Goal: Task Accomplishment & Management: Manage account settings

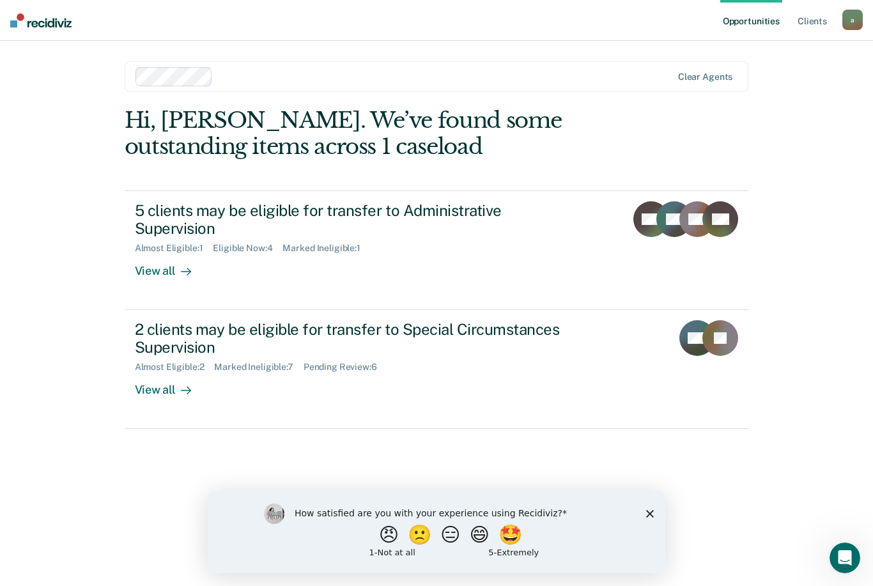
click at [162, 386] on div "View all" at bounding box center [171, 384] width 72 height 25
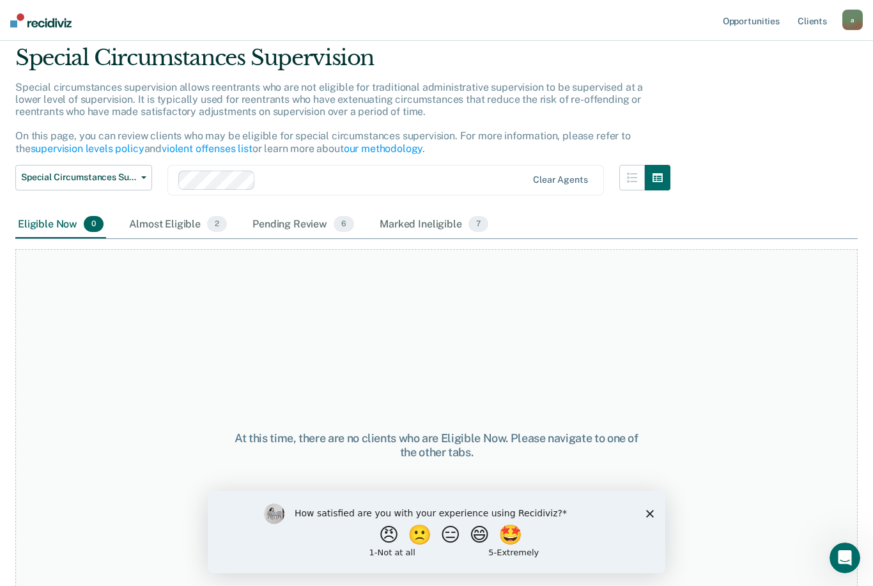
scroll to position [43, 0]
click at [164, 218] on div "Almost Eligible 2" at bounding box center [177, 225] width 103 height 28
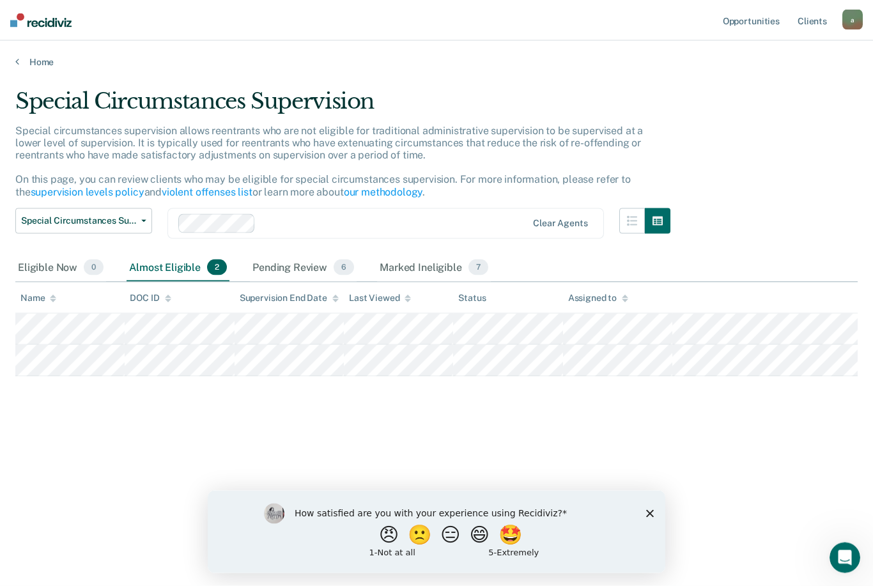
scroll to position [0, 0]
click at [431, 267] on div "Marked Ineligible 7" at bounding box center [434, 268] width 114 height 28
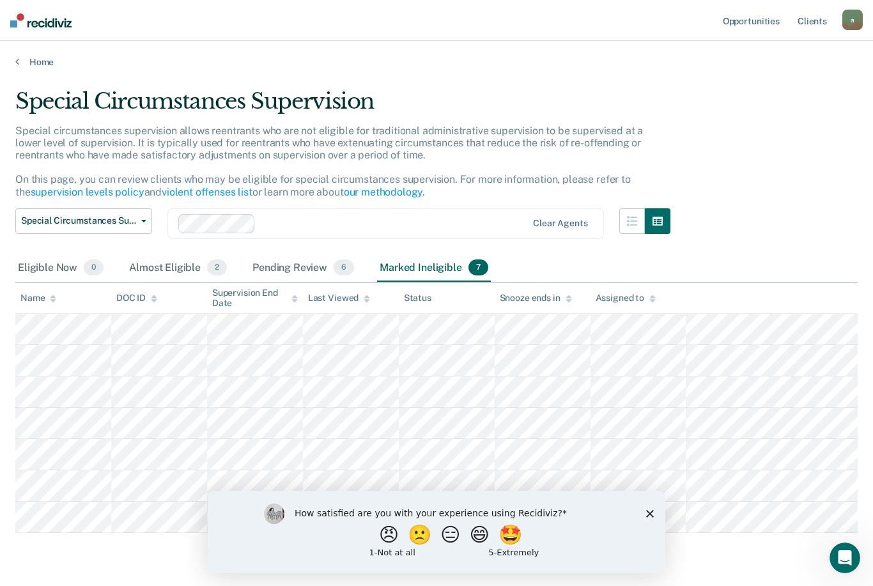
click at [300, 268] on div "Pending Review 6" at bounding box center [303, 268] width 107 height 28
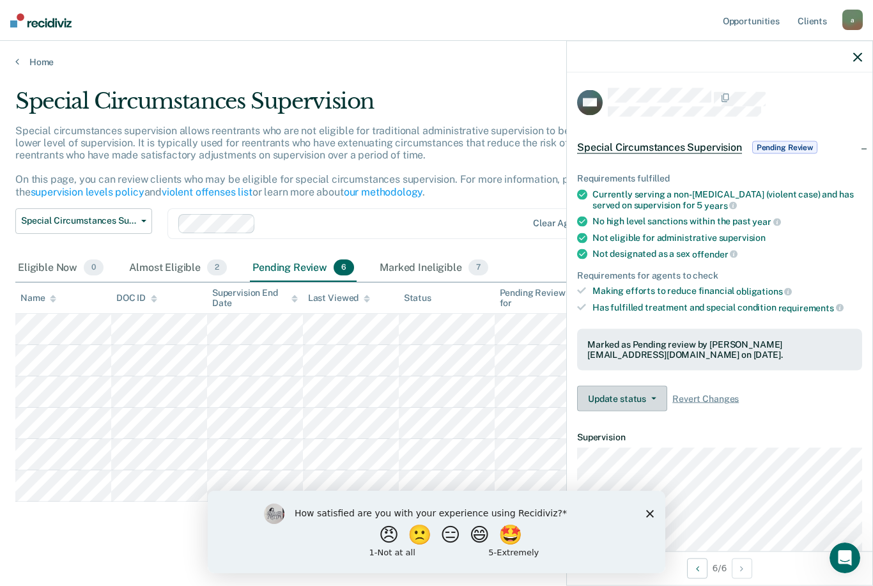
click at [649, 397] on span "button" at bounding box center [651, 398] width 10 height 3
click at [645, 386] on button "Update status" at bounding box center [622, 399] width 90 height 26
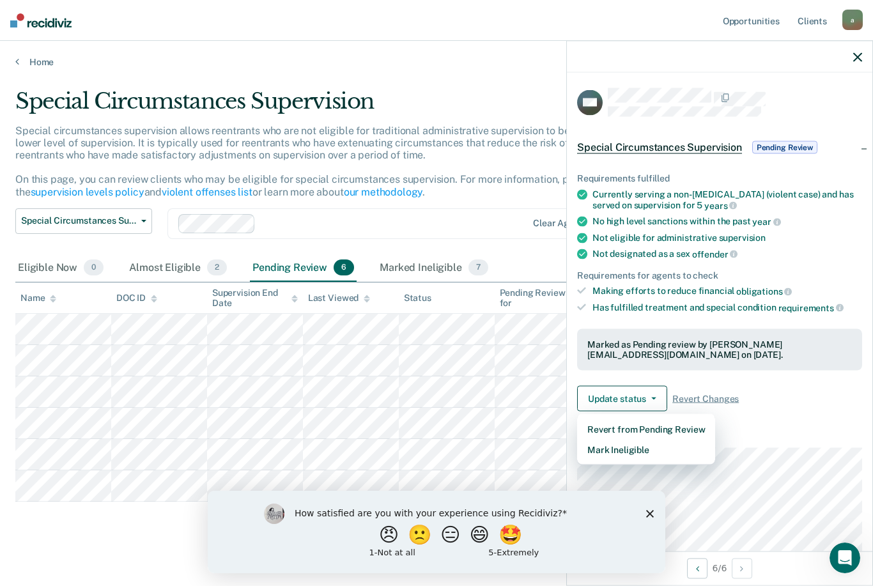
click at [650, 510] on icon "Close survey" at bounding box center [650, 514] width 8 height 8
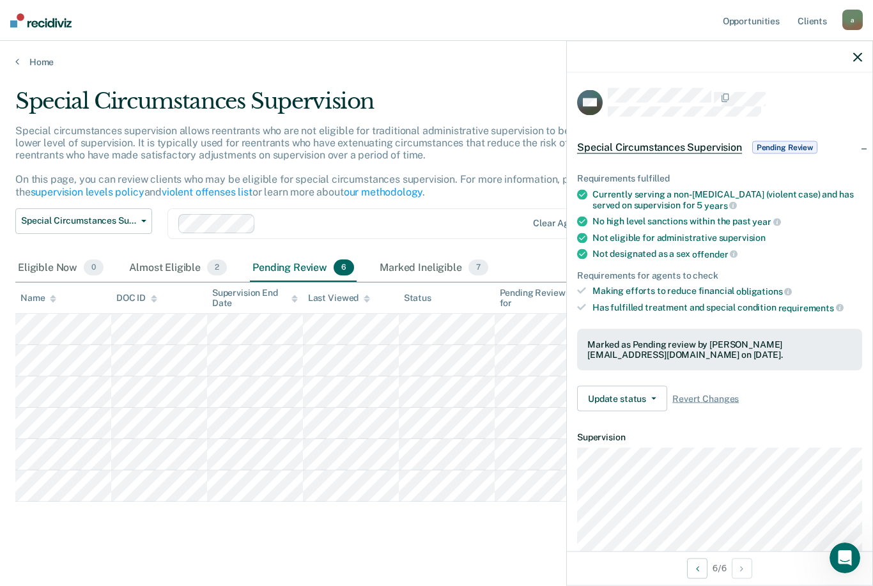
click at [866, 141] on div "Special Circumstances Supervision Pending Review" at bounding box center [719, 147] width 305 height 41
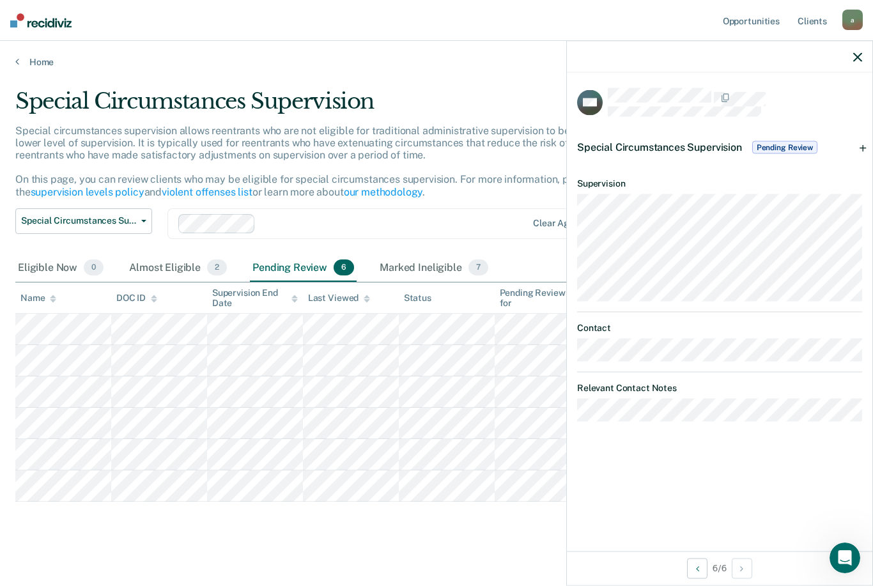
click at [862, 143] on div "Special Circumstances Supervision Pending Review" at bounding box center [719, 147] width 305 height 41
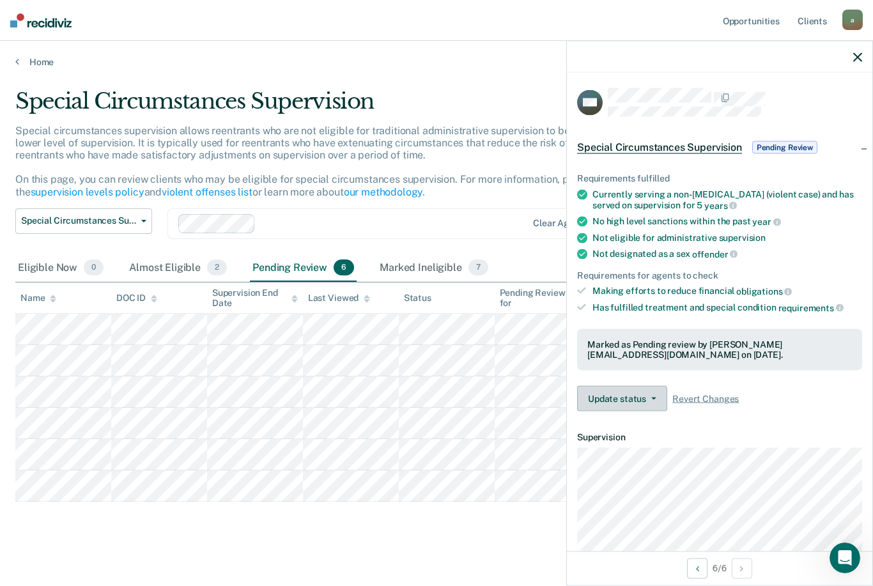
click at [653, 397] on icon "button" at bounding box center [653, 398] width 5 height 3
click at [647, 386] on button "Update status" at bounding box center [622, 399] width 90 height 26
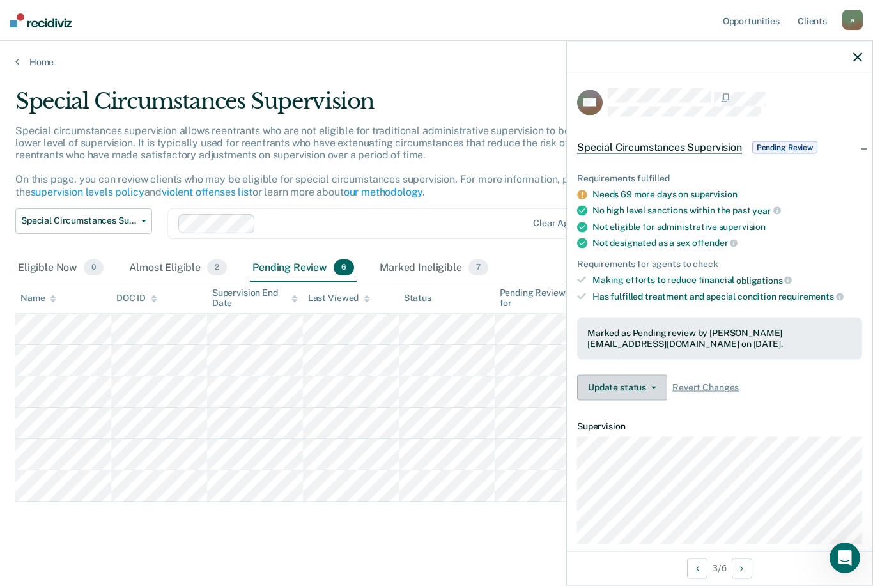
click at [636, 380] on button "Update status" at bounding box center [622, 387] width 90 height 26
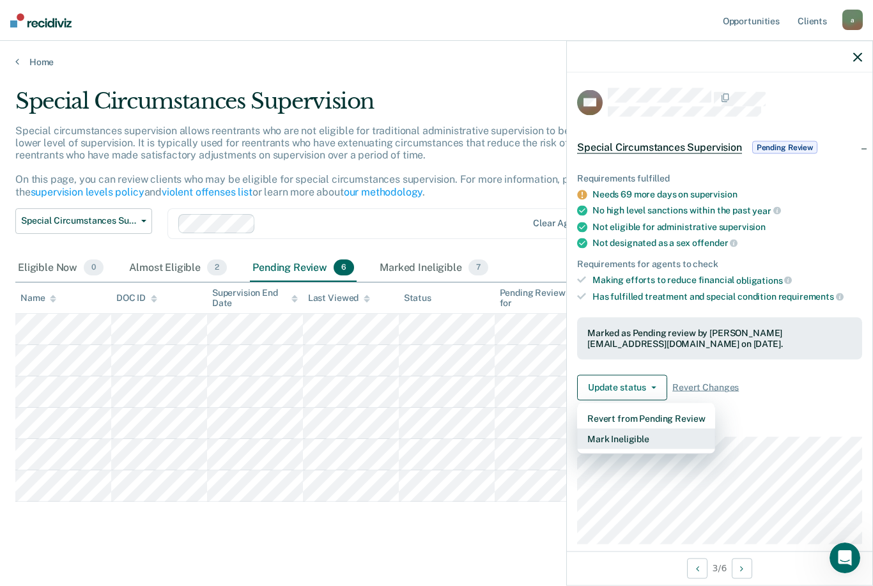
click at [636, 428] on button "Mark Ineligible" at bounding box center [646, 438] width 138 height 20
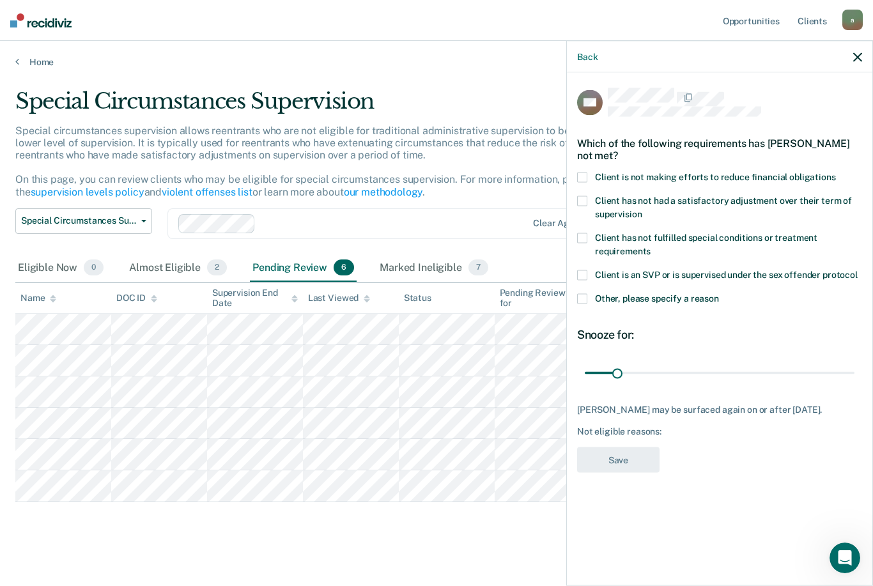
type input "21"
click at [698, 293] on span "Other, please specify a reason" at bounding box center [657, 298] width 124 height 10
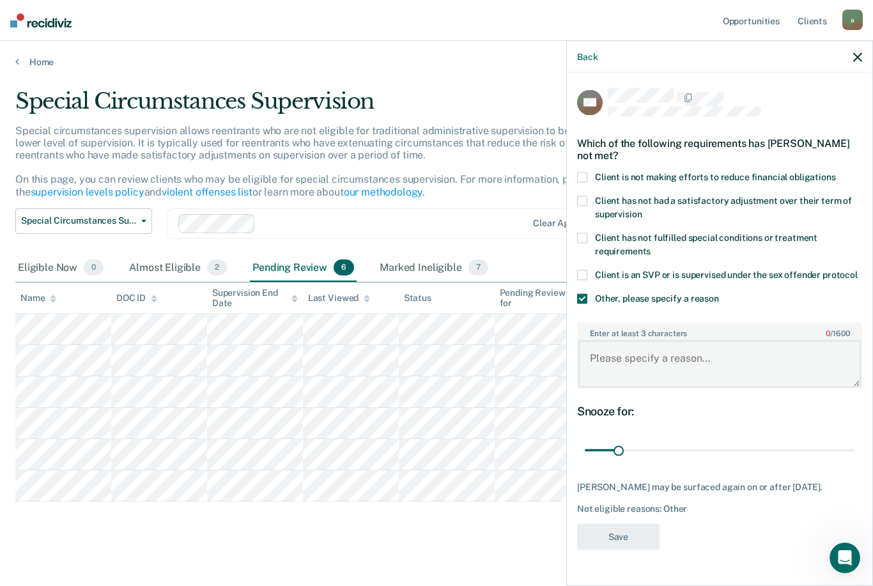
click at [729, 364] on textarea "Enter at least 3 characters 0 / 1600" at bounding box center [719, 363] width 282 height 47
type textarea "Still needs to fulfill days on supervision."
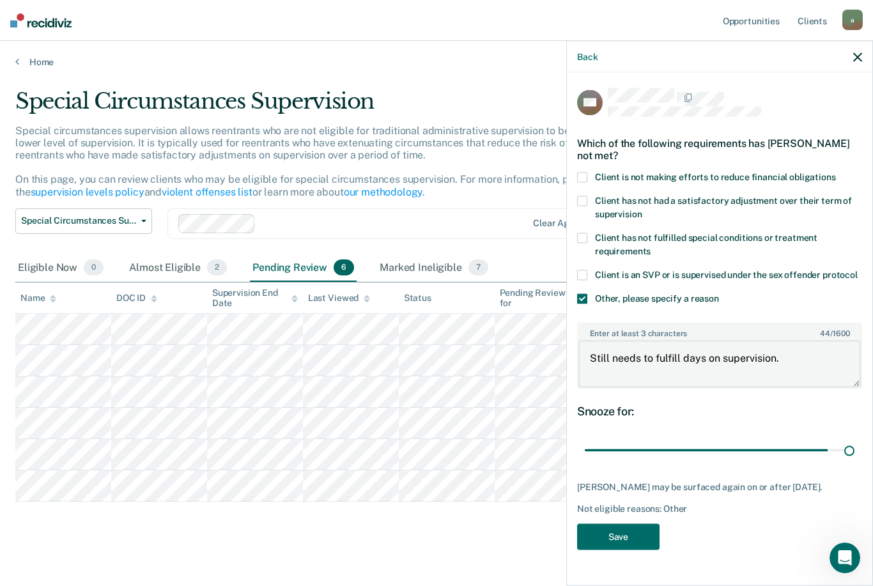
type input "180"
type textarea "Still needs to fulfill days on supervision."
click at [635, 530] on button "Save" at bounding box center [618, 537] width 82 height 26
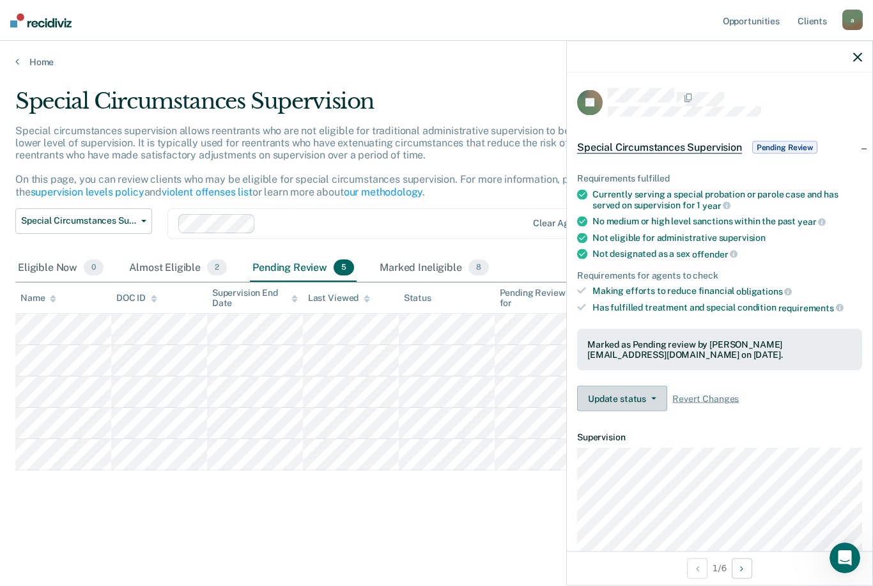
click at [650, 386] on button "Update status" at bounding box center [622, 399] width 90 height 26
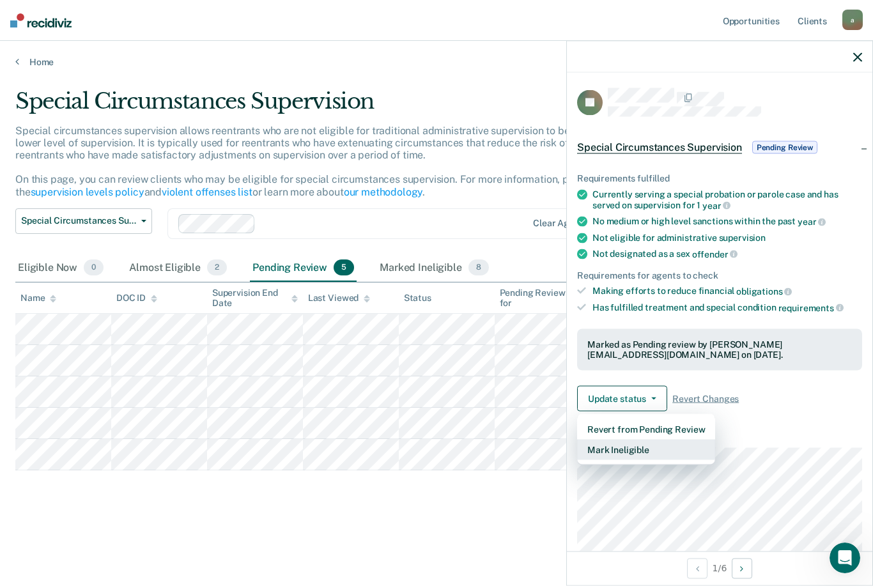
click at [641, 439] on button "Mark Ineligible" at bounding box center [646, 449] width 138 height 20
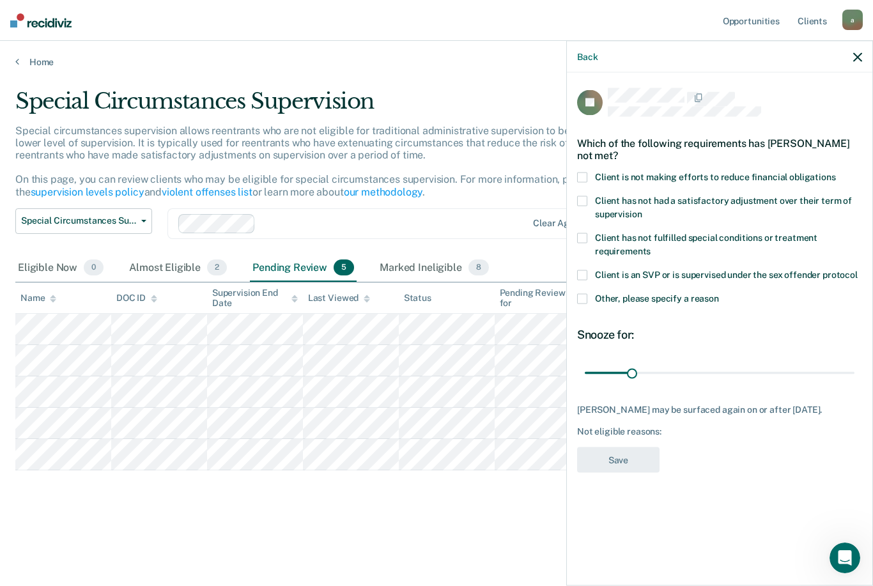
scroll to position [24, 0]
click at [176, 254] on div "Almost Eligible 2" at bounding box center [177, 268] width 103 height 28
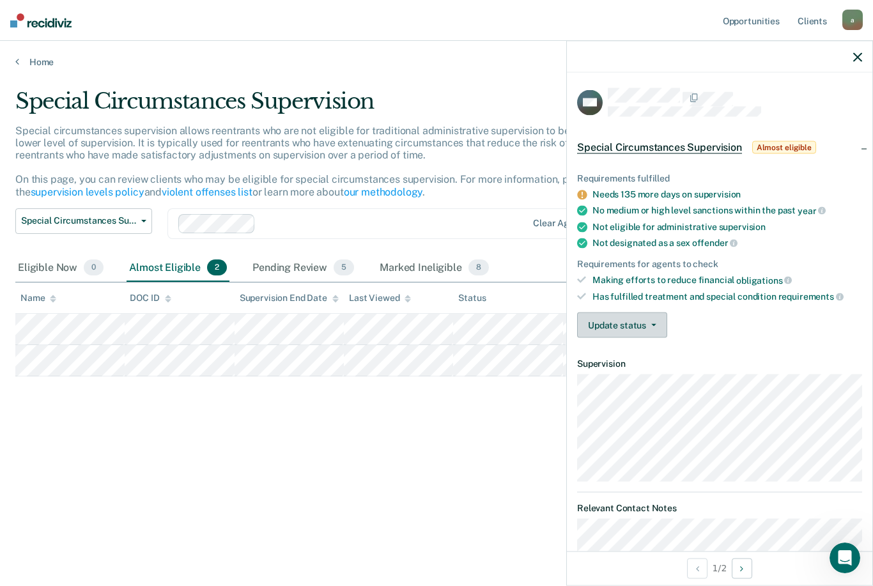
click at [645, 326] on button "Update status" at bounding box center [622, 325] width 90 height 26
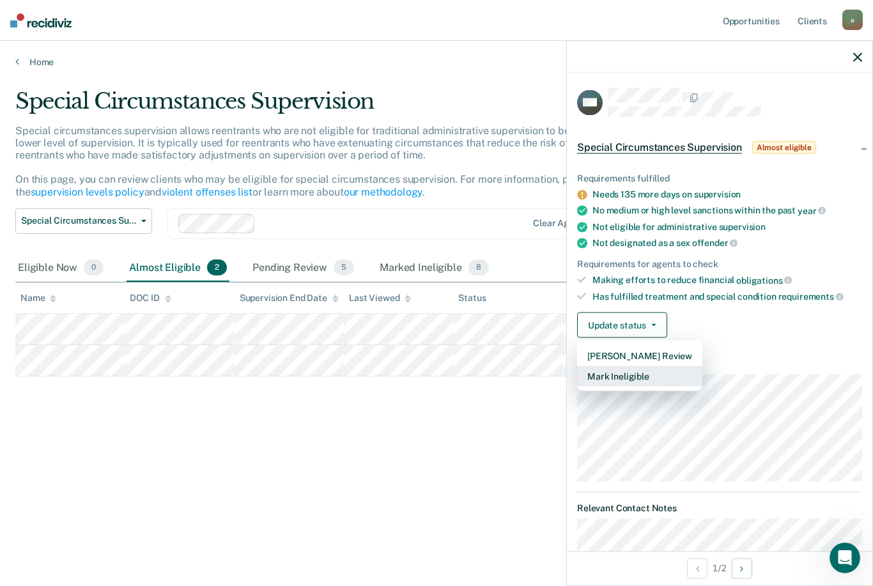
click at [652, 372] on button "Mark Ineligible" at bounding box center [639, 376] width 125 height 20
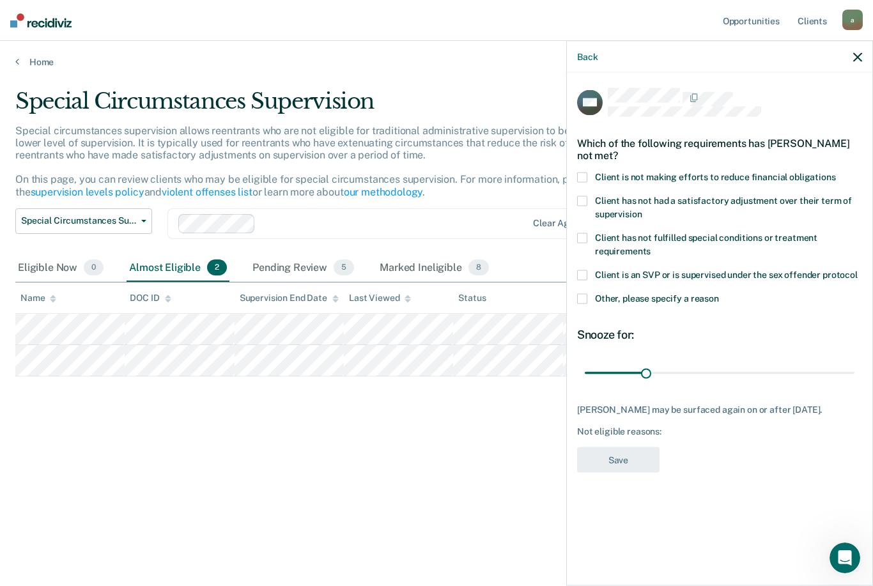
scroll to position [17, 0]
click at [754, 171] on span "Client is not making efforts to reduce financial obligations" at bounding box center [715, 176] width 241 height 10
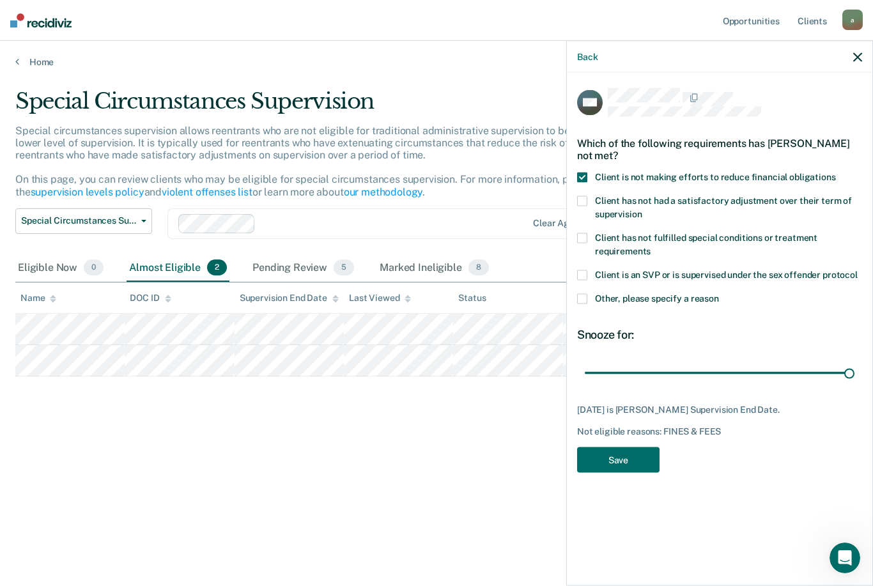
type input "135"
click at [630, 452] on button "Save" at bounding box center [618, 460] width 82 height 26
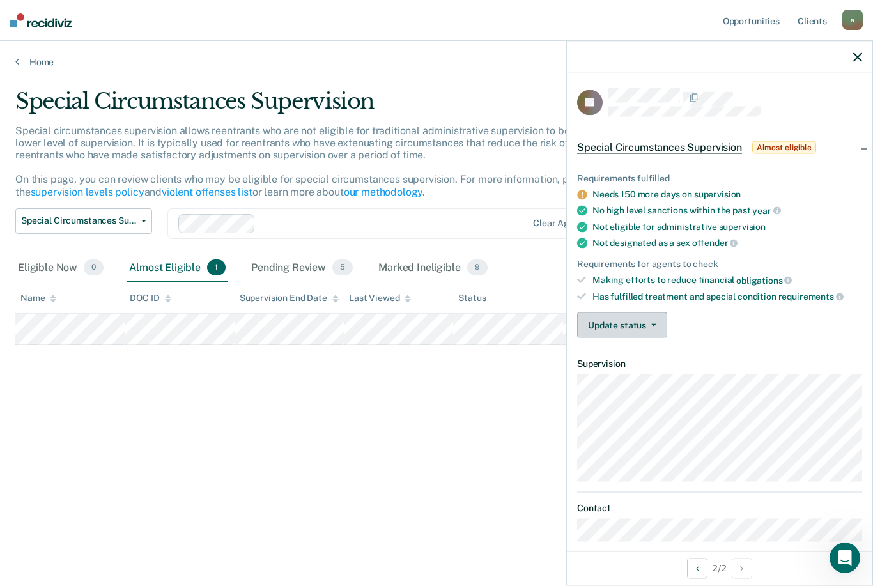
click at [650, 314] on button "Update status" at bounding box center [622, 325] width 90 height 26
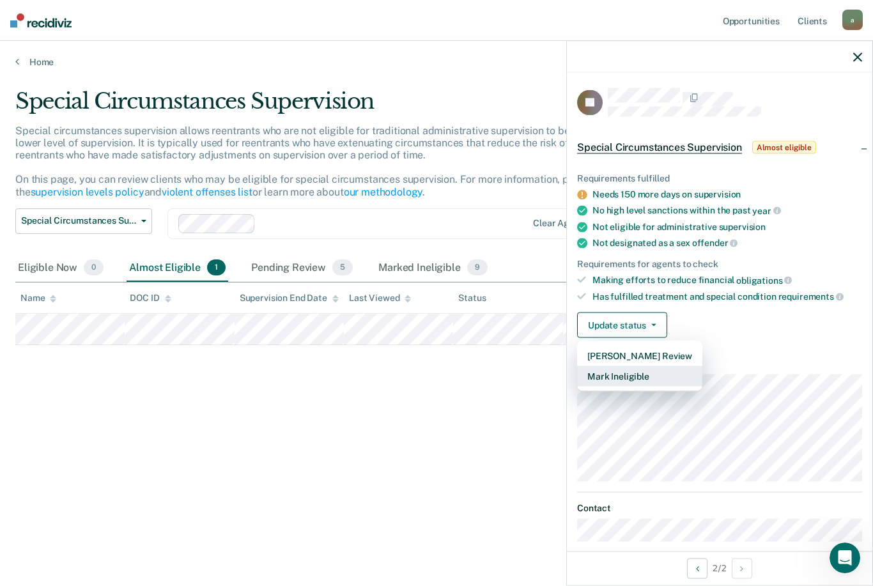
click at [648, 370] on button "Mark Ineligible" at bounding box center [639, 376] width 125 height 20
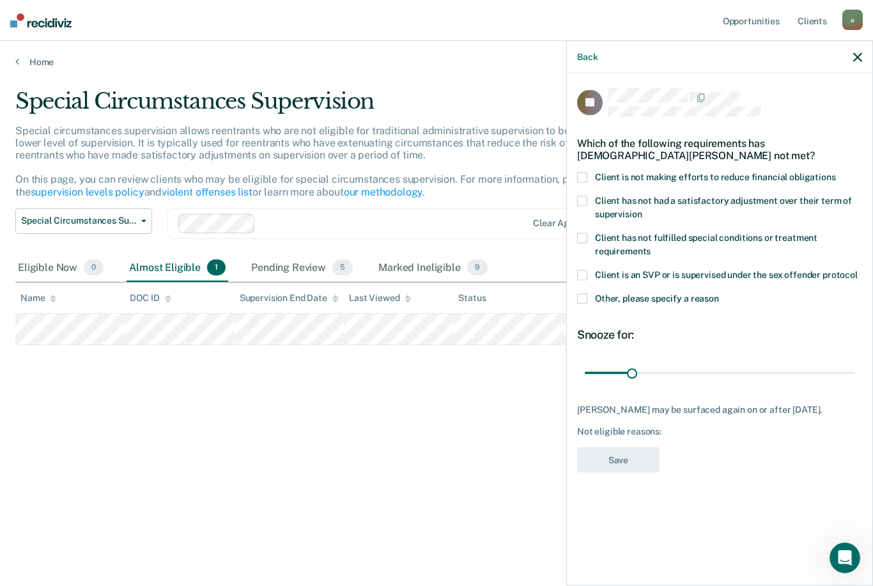
scroll to position [3, 0]
click at [683, 298] on span "Other, please specify a reason" at bounding box center [657, 298] width 124 height 10
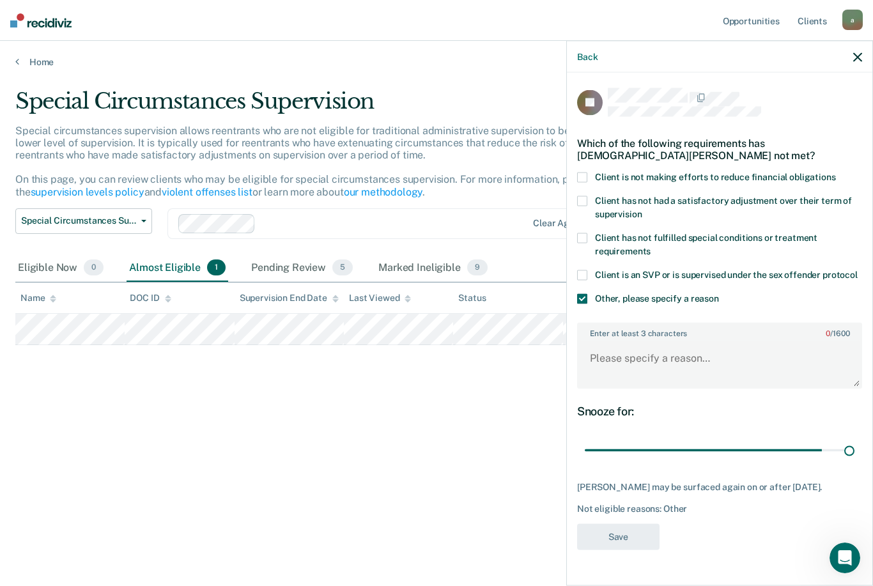
type input "180"
click at [708, 364] on textarea "Enter at least 3 characters 0 / 1600" at bounding box center [719, 363] width 282 height 47
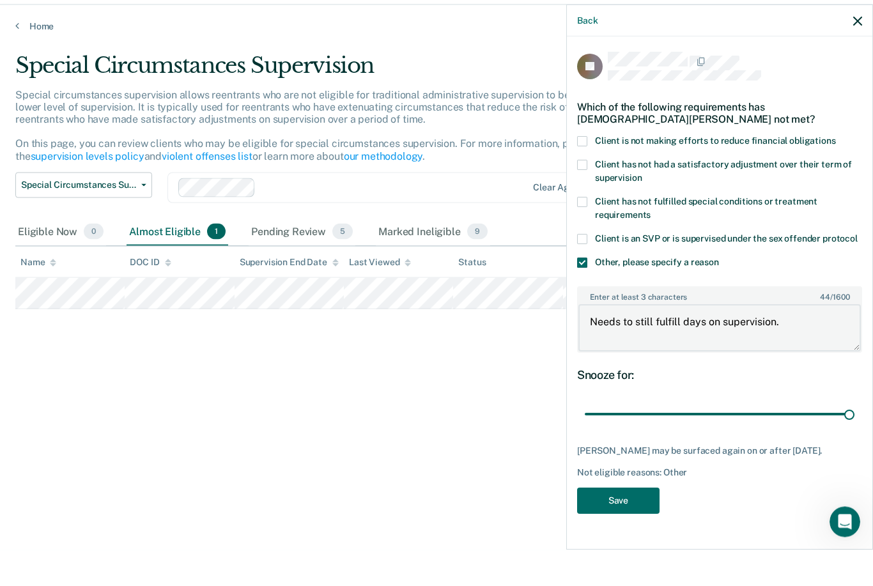
type textarea "Needs to still fulfill days on supervision."
click at [627, 524] on button "Save" at bounding box center [618, 537] width 82 height 26
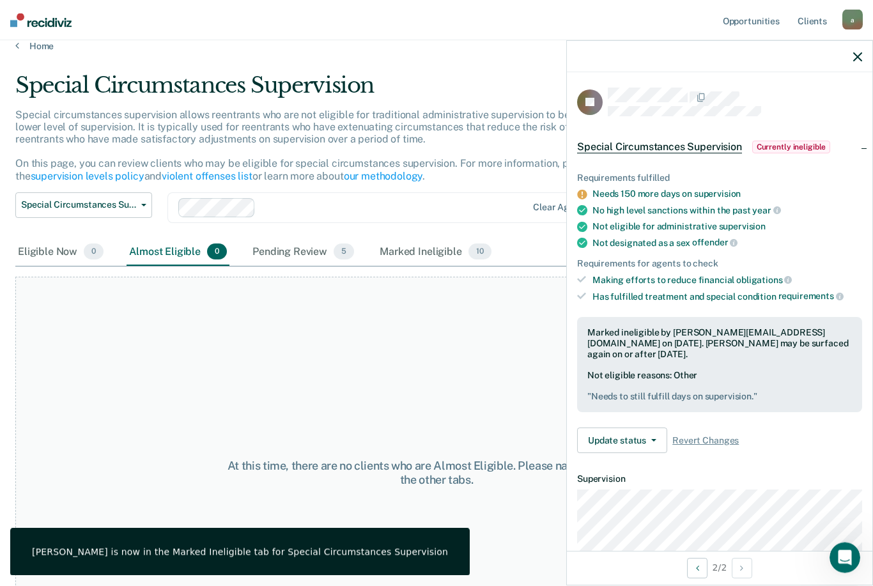
scroll to position [0, 0]
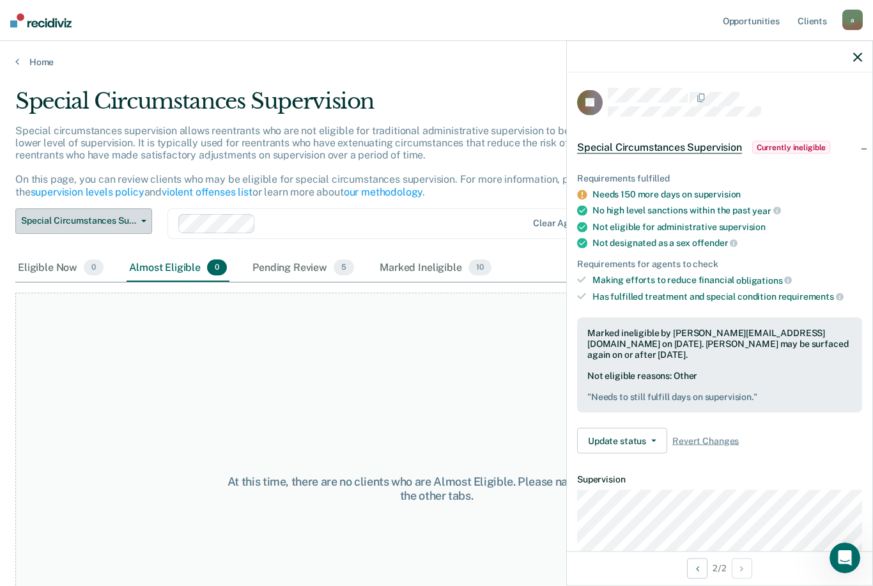
click at [145, 226] on button "Special Circumstances Supervision" at bounding box center [83, 221] width 137 height 26
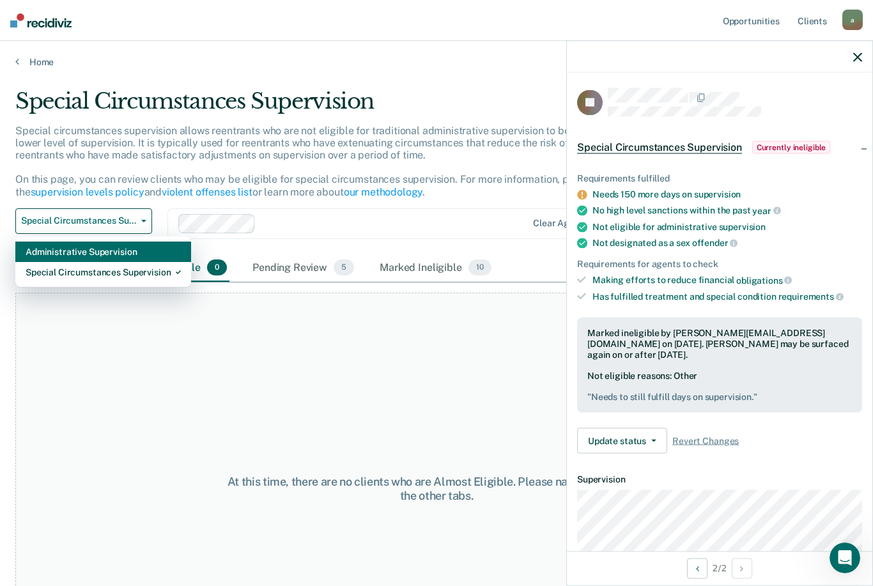
click at [149, 252] on div "Administrative Supervision" at bounding box center [103, 251] width 155 height 20
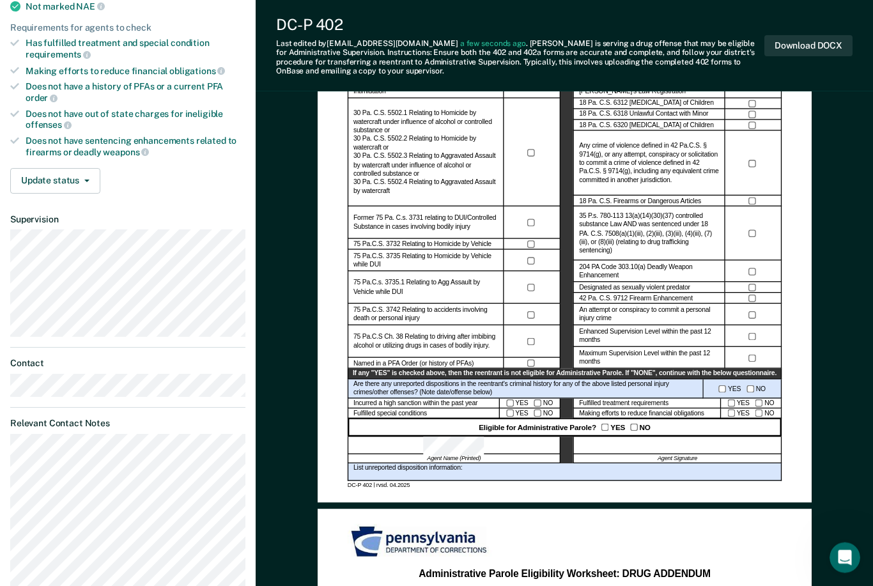
scroll to position [275, 0]
click at [659, 449] on div at bounding box center [677, 445] width 208 height 18
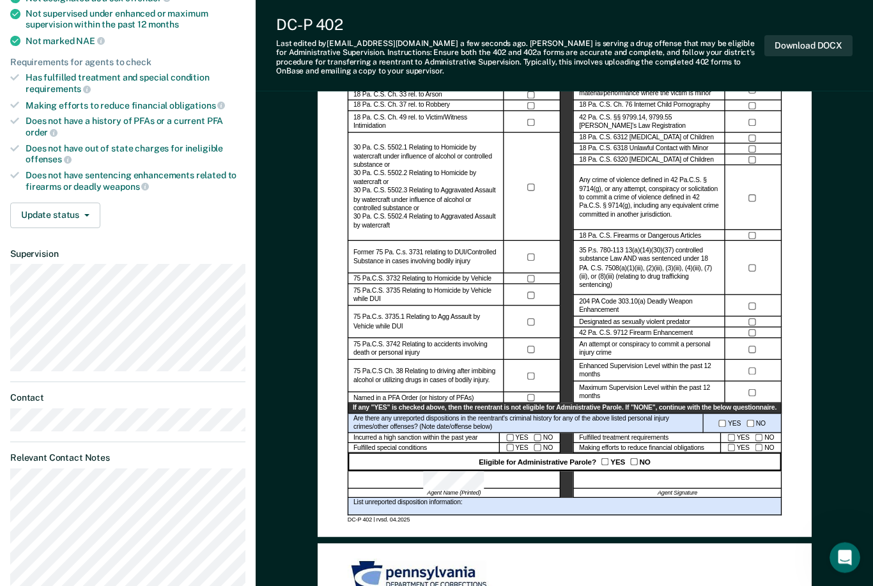
scroll to position [192, 0]
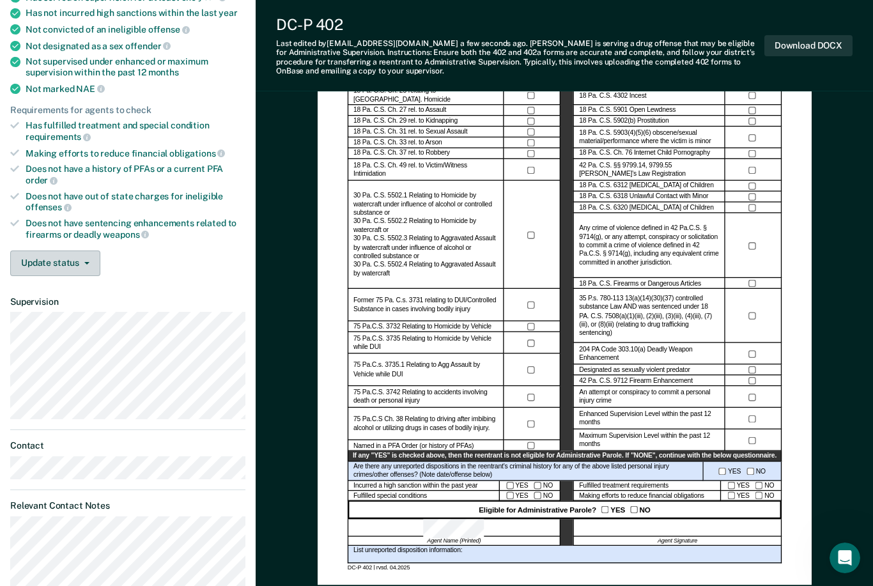
click at [84, 254] on button "Update status" at bounding box center [55, 263] width 90 height 26
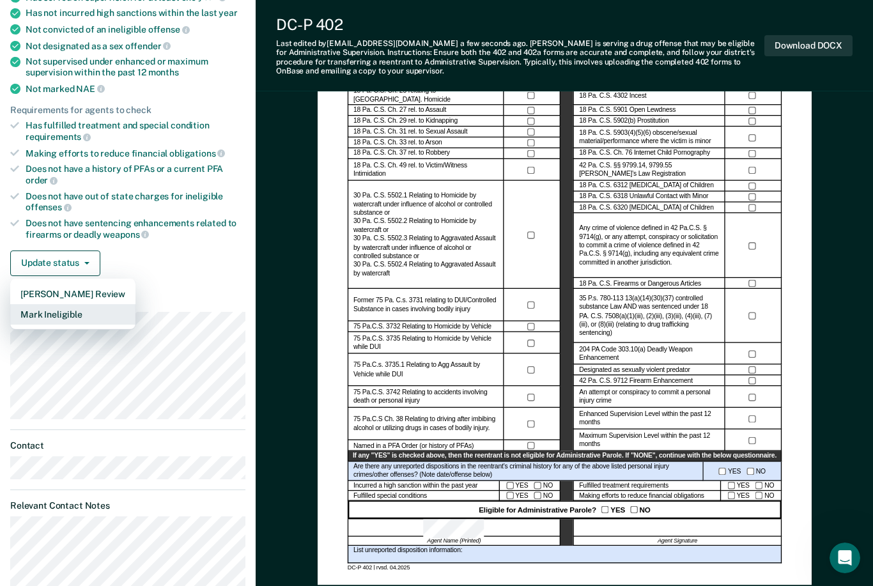
click at [96, 304] on button "Mark Ineligible" at bounding box center [72, 314] width 125 height 20
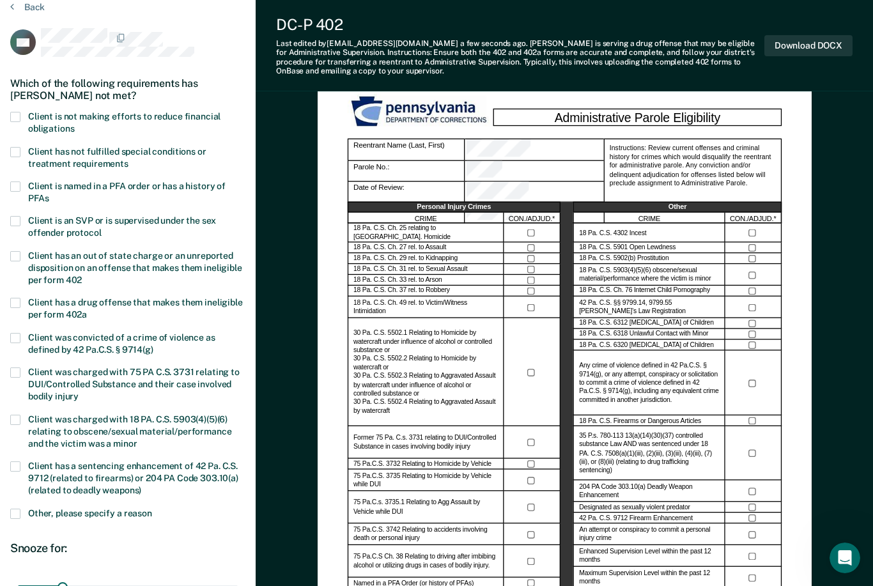
scroll to position [54, 0]
click at [17, 298] on span at bounding box center [15, 303] width 10 height 10
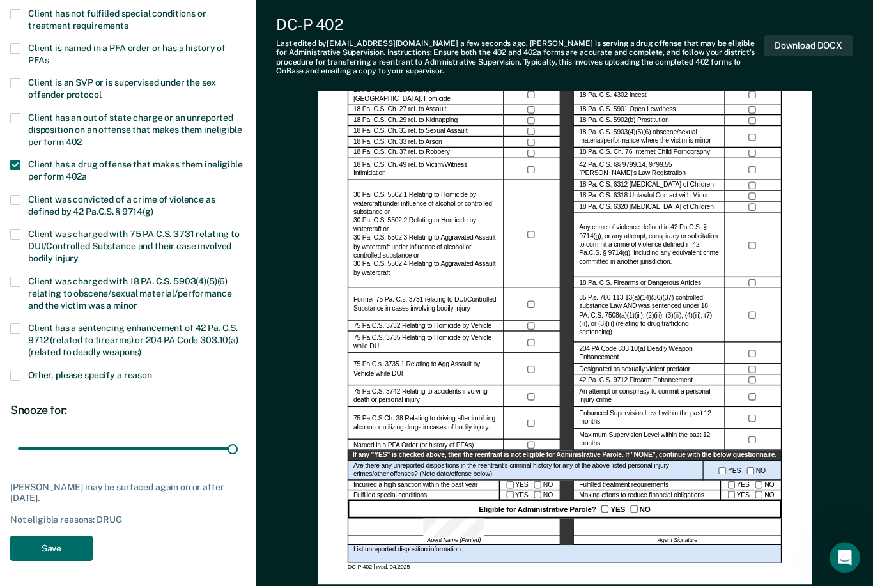
scroll to position [193, 0]
type input "155"
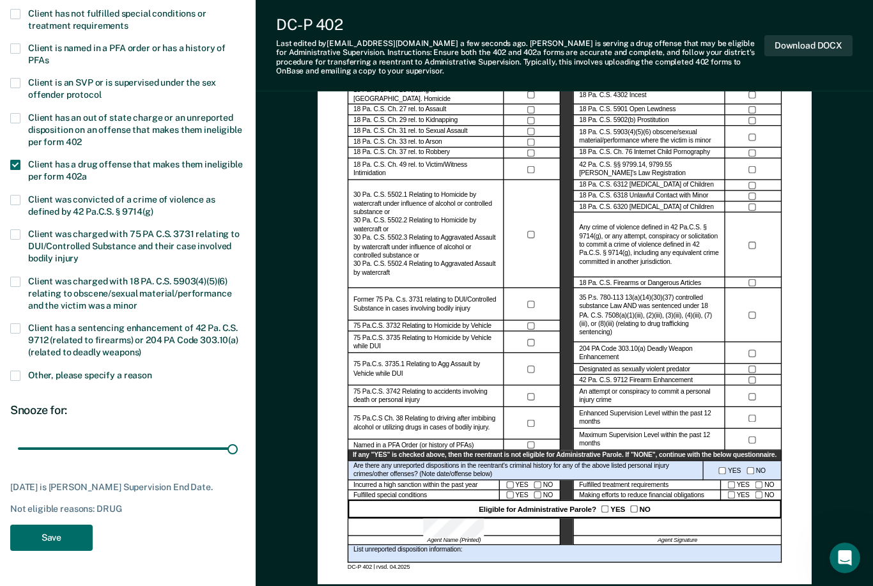
click at [74, 524] on button "Save" at bounding box center [51, 537] width 82 height 26
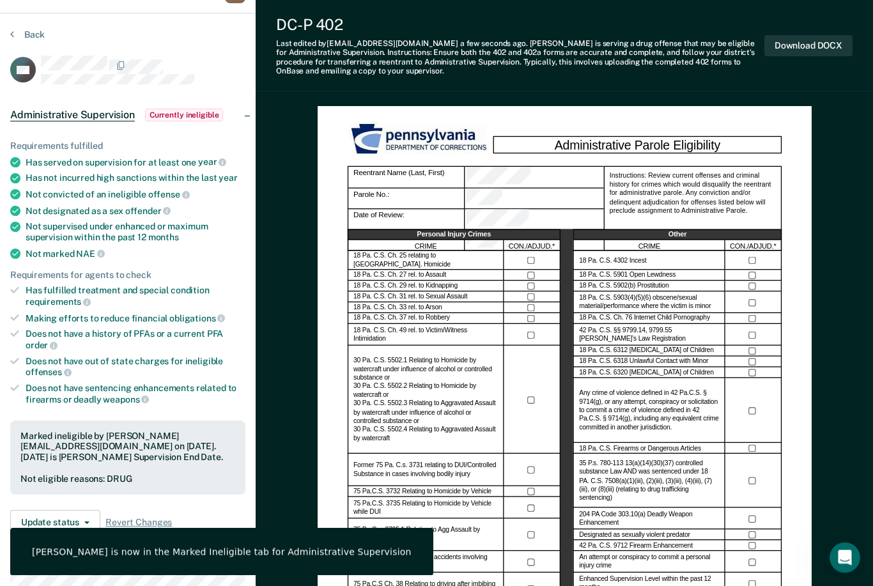
scroll to position [0, 0]
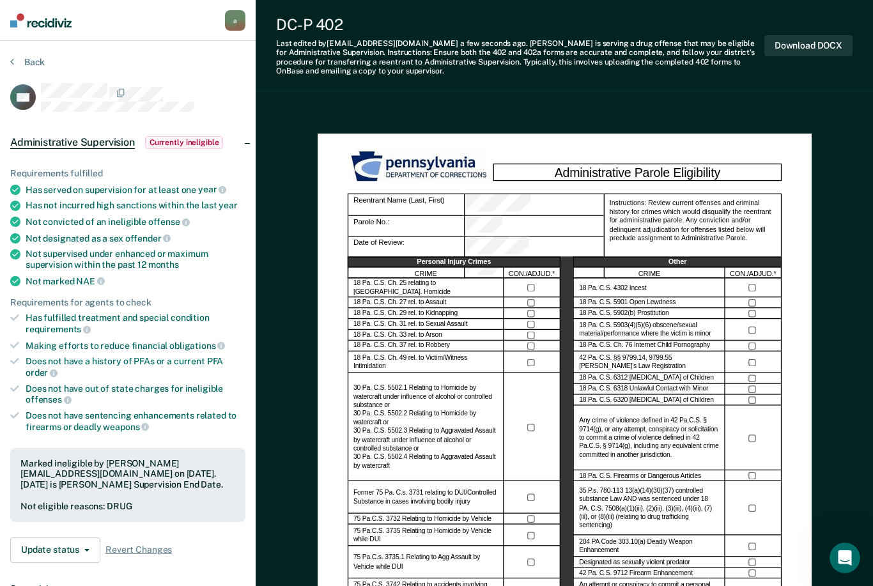
click at [27, 59] on button "Back" at bounding box center [27, 61] width 34 height 11
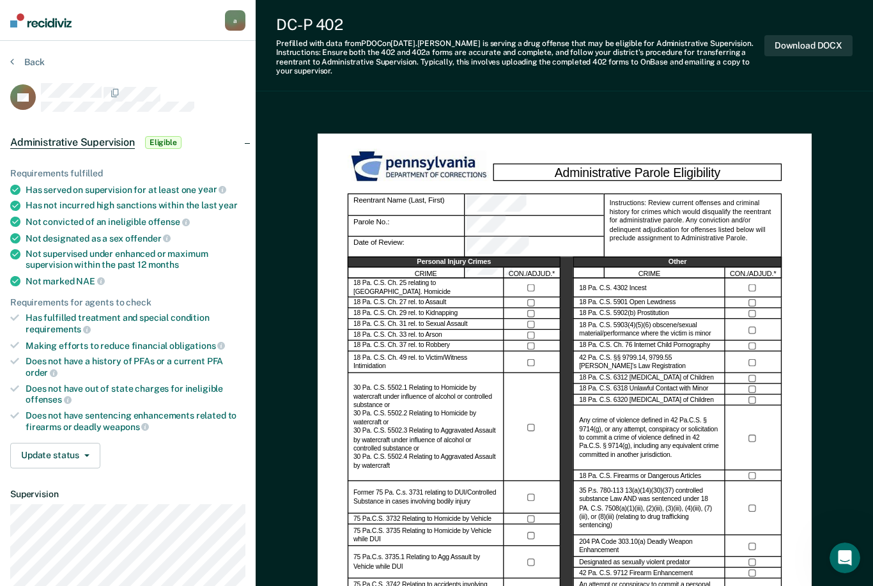
click at [34, 56] on button "Back" at bounding box center [27, 61] width 34 height 11
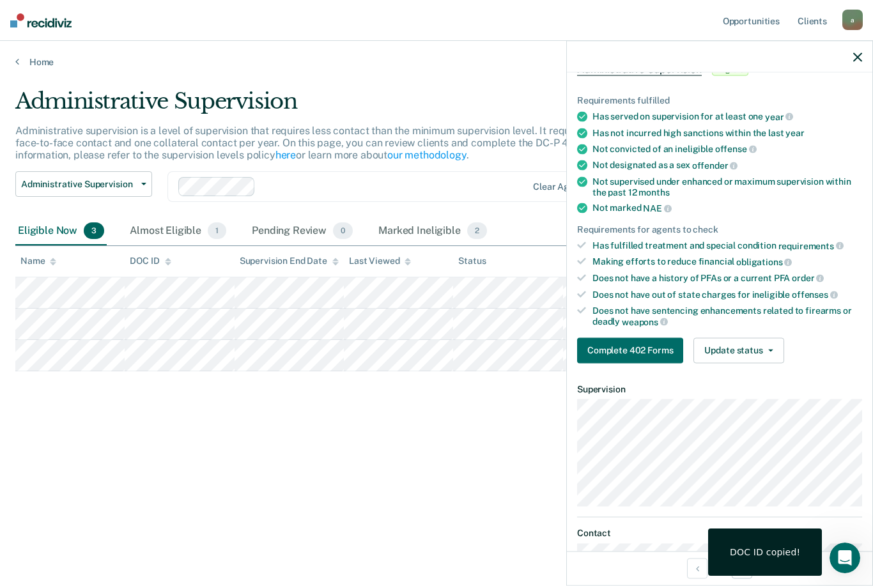
scroll to position [82, 0]
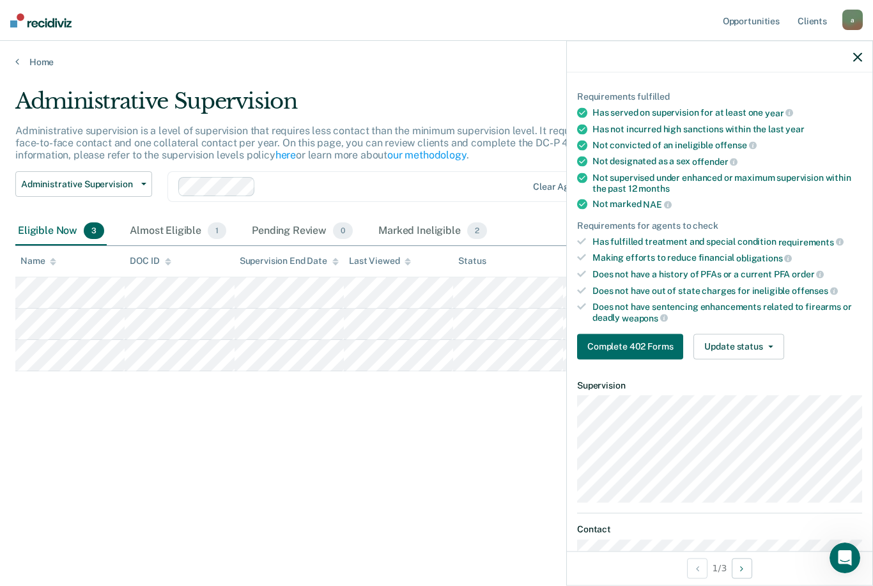
click at [749, 342] on button "Update status" at bounding box center [738, 346] width 90 height 26
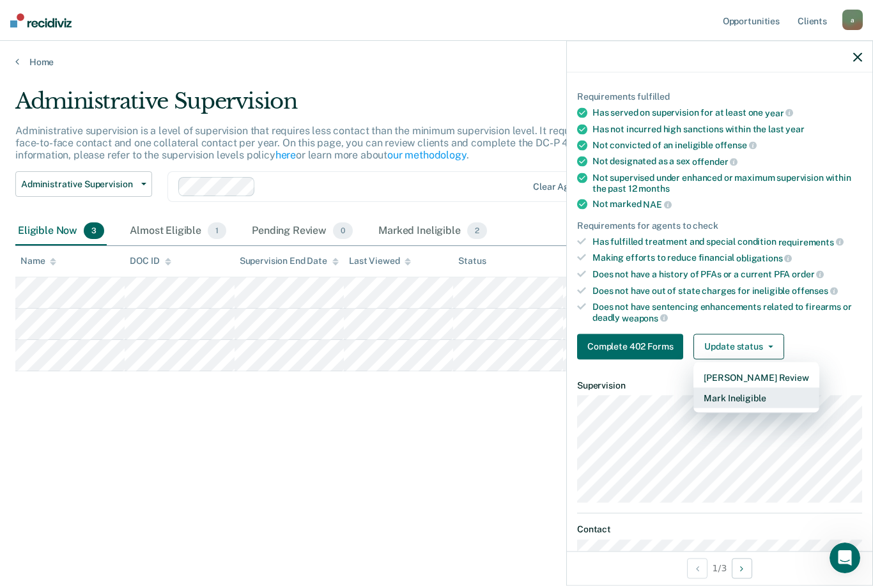
click at [762, 393] on button "Mark Ineligible" at bounding box center [755, 397] width 125 height 20
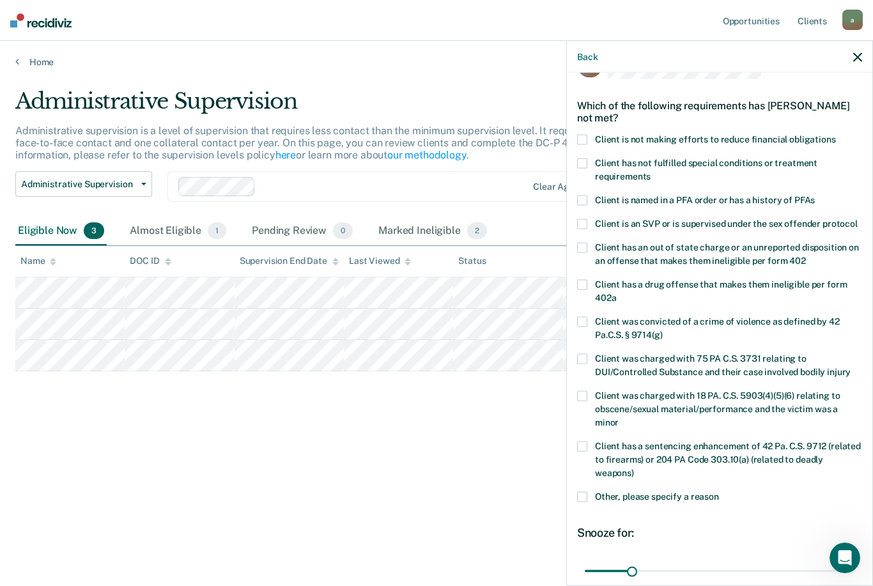
scroll to position [36, 0]
click at [794, 139] on span "Client is not making efforts to reduce financial obligations" at bounding box center [715, 140] width 241 height 10
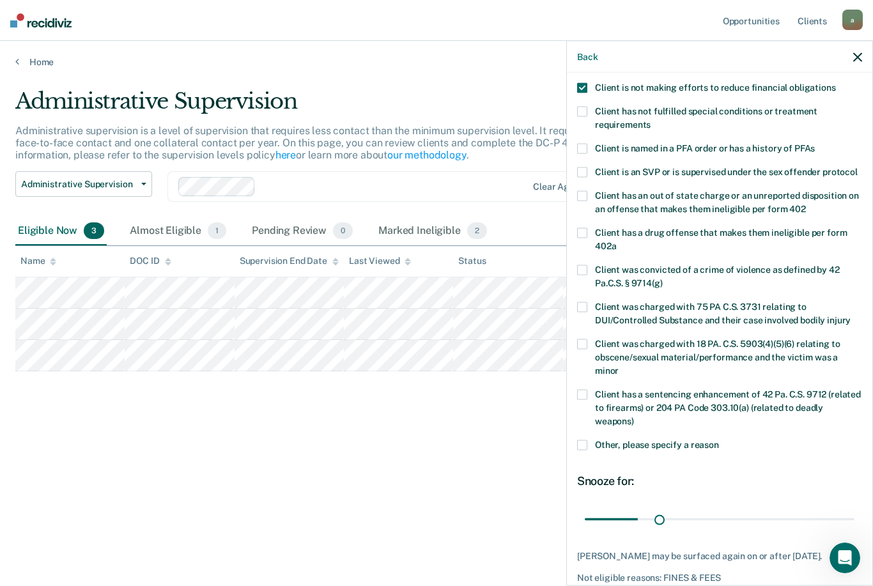
scroll to position [89, 0]
type input "180"
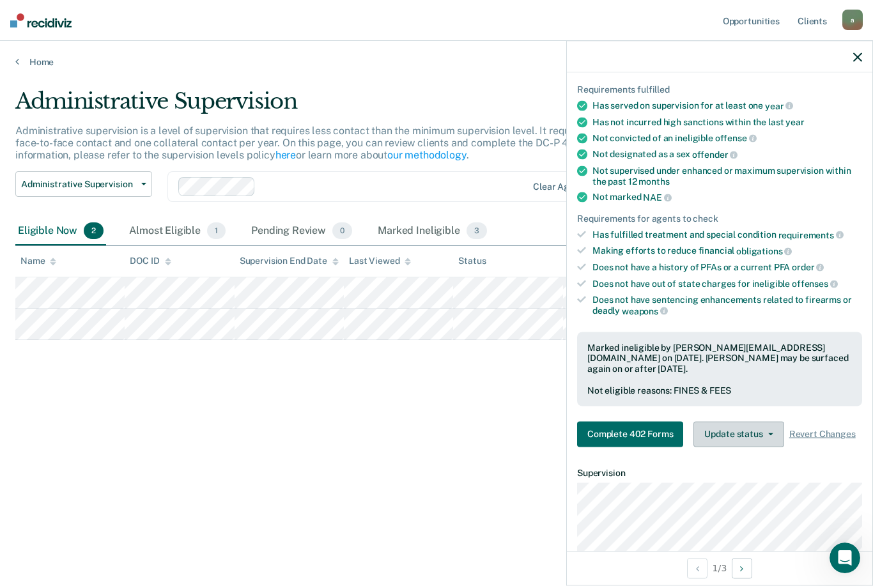
click at [759, 421] on button "Update status" at bounding box center [738, 434] width 90 height 26
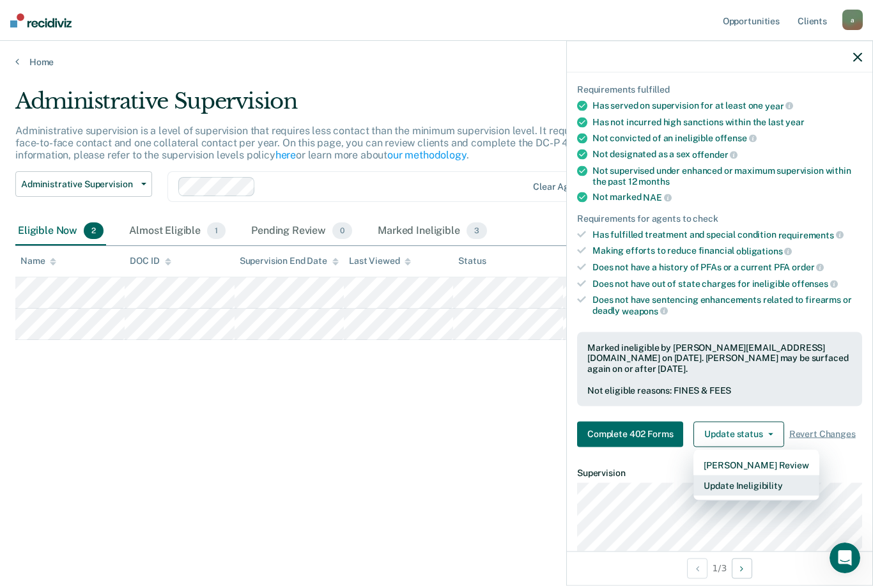
click at [772, 475] on button "Update Ineligibility" at bounding box center [755, 485] width 125 height 20
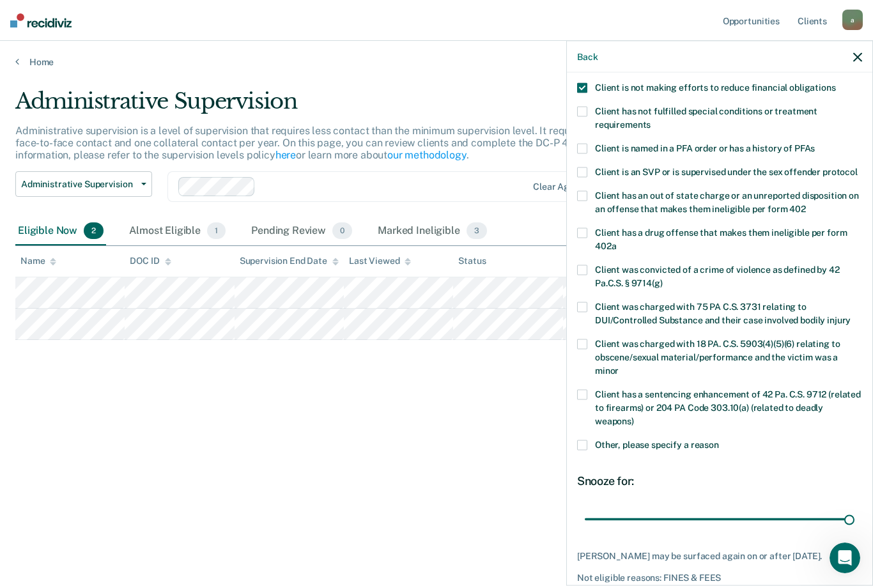
scroll to position [89, 0]
click at [581, 112] on span at bounding box center [582, 112] width 10 height 10
click at [583, 84] on span at bounding box center [582, 88] width 10 height 10
click at [583, 88] on span at bounding box center [582, 88] width 10 height 10
click at [587, 107] on label "Client has not fulfilled special conditions or treatment requirements" at bounding box center [719, 120] width 285 height 27
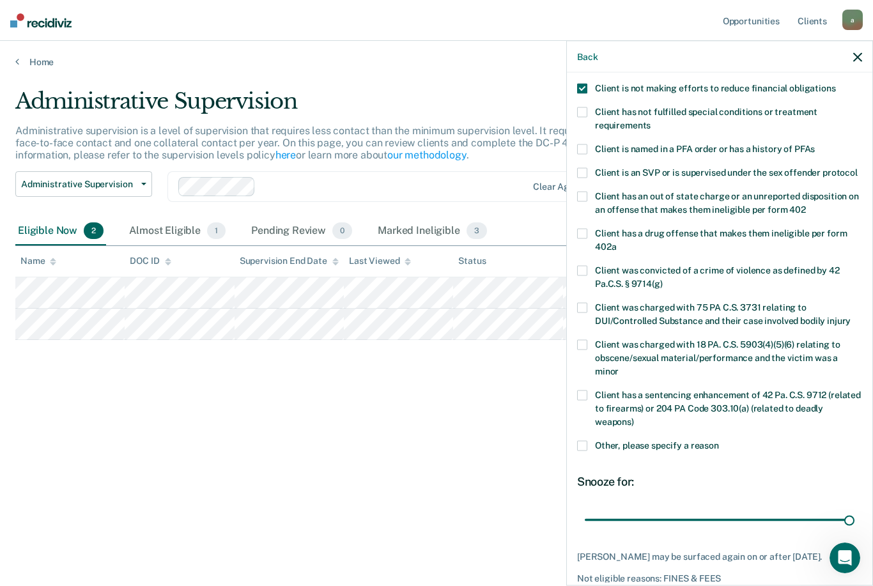
click at [583, 440] on span at bounding box center [582, 445] width 10 height 10
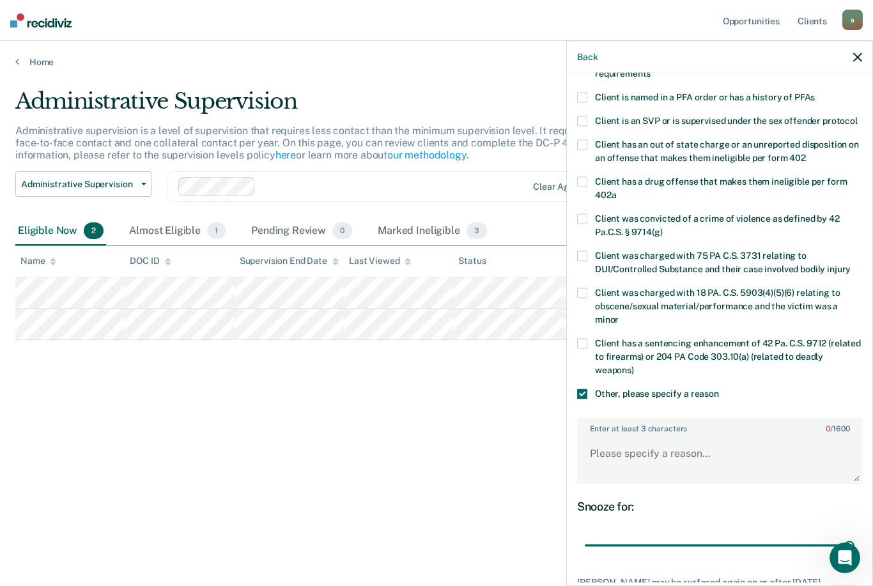
scroll to position [146, 0]
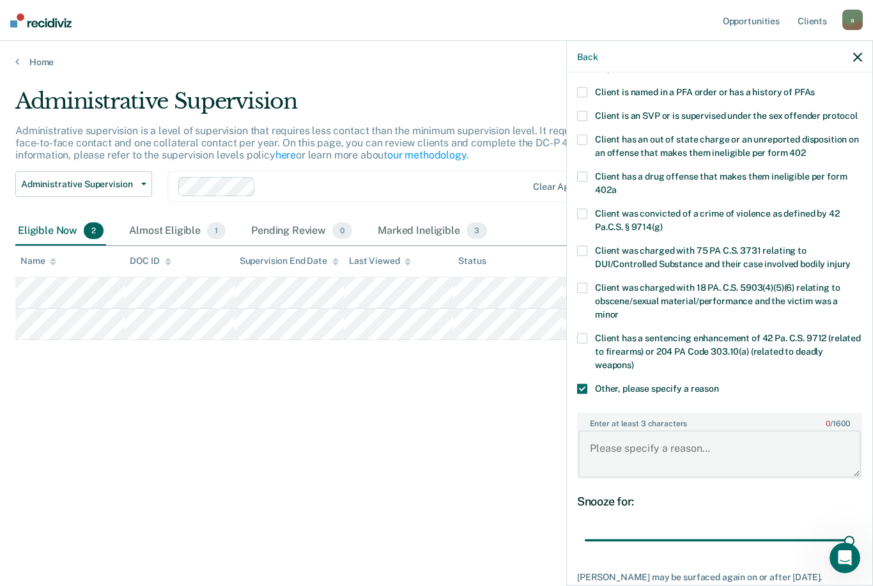
click at [679, 441] on textarea "Enter at least 3 characters 0 / 1600" at bounding box center [719, 454] width 282 height 47
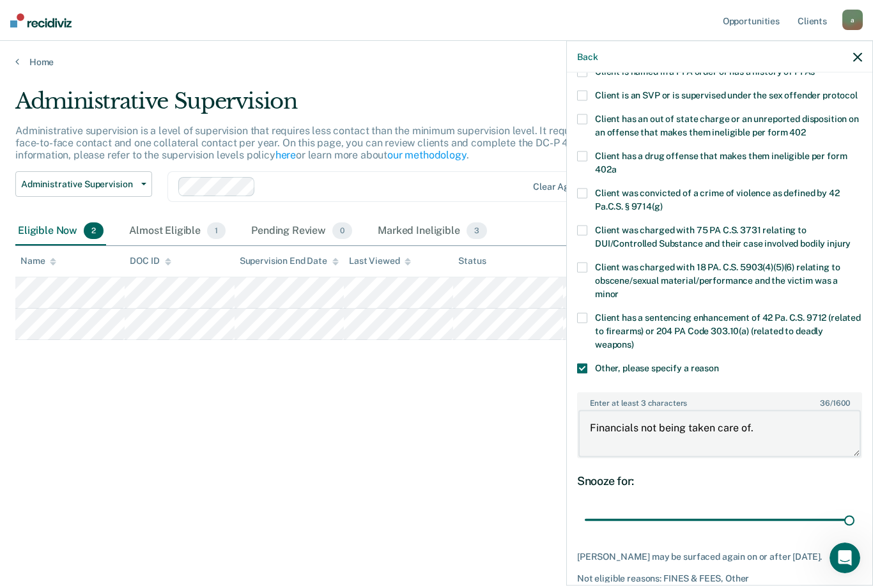
scroll to position [165, 0]
type textarea "Financials not being taken care of."
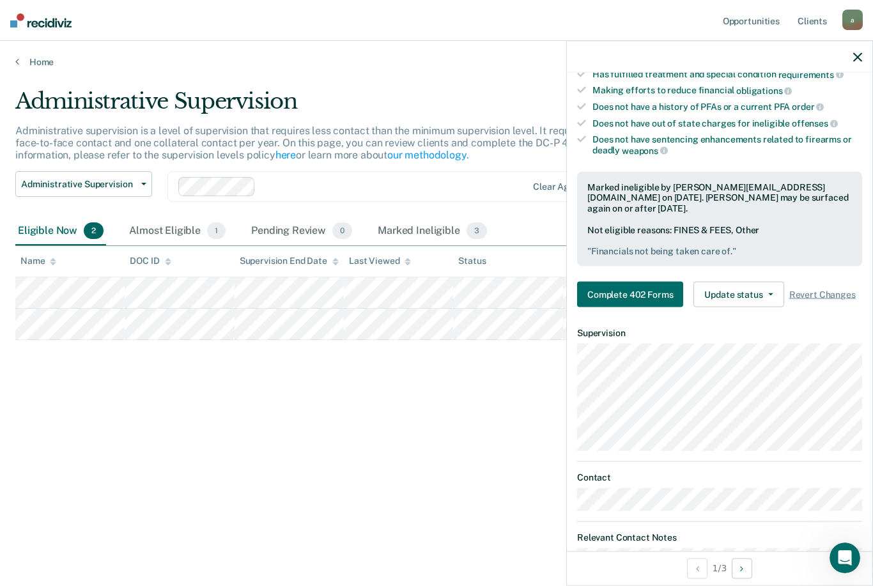
scroll to position [252, 0]
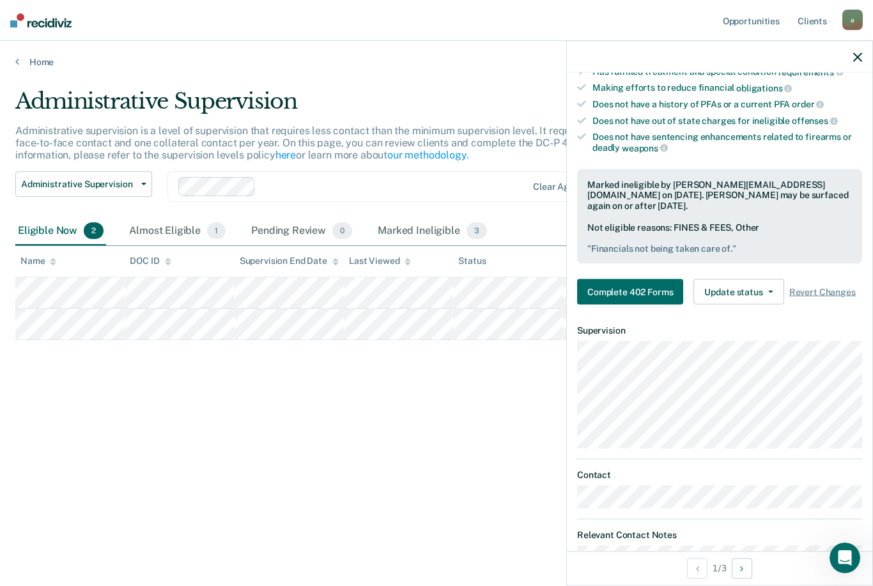
click at [767, 279] on button "Update status" at bounding box center [738, 292] width 90 height 26
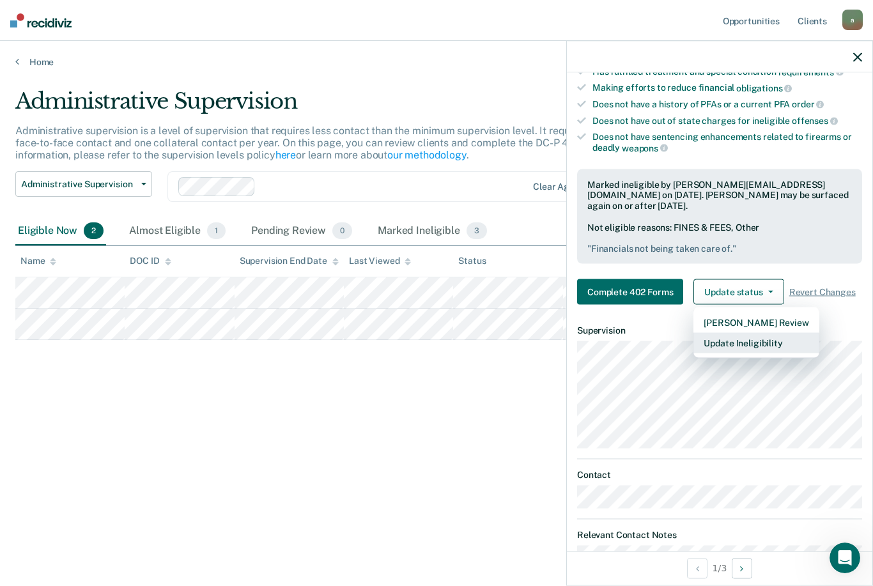
click at [778, 333] on button "Update Ineligibility" at bounding box center [755, 343] width 125 height 20
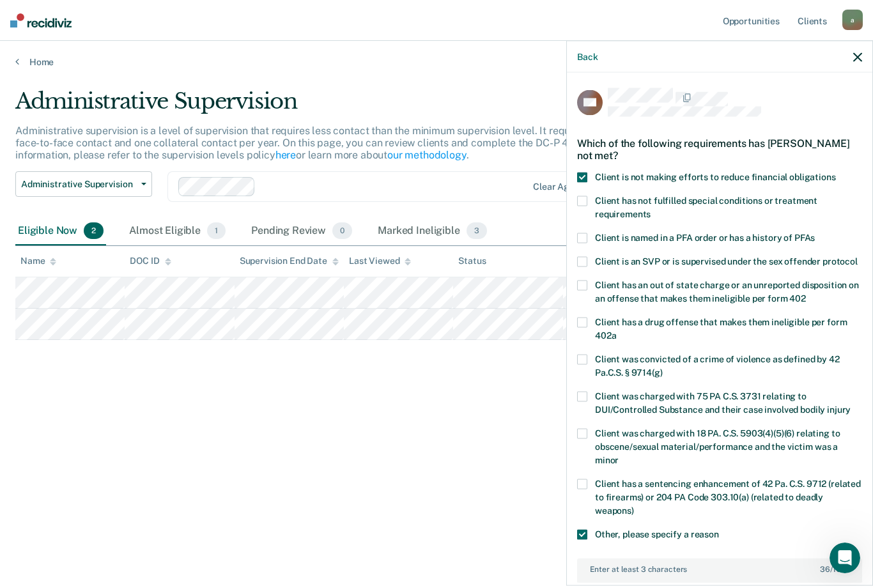
scroll to position [0, 0]
click at [852, 63] on div "Back" at bounding box center [719, 57] width 305 height 32
click at [592, 54] on button "Back" at bounding box center [587, 56] width 20 height 11
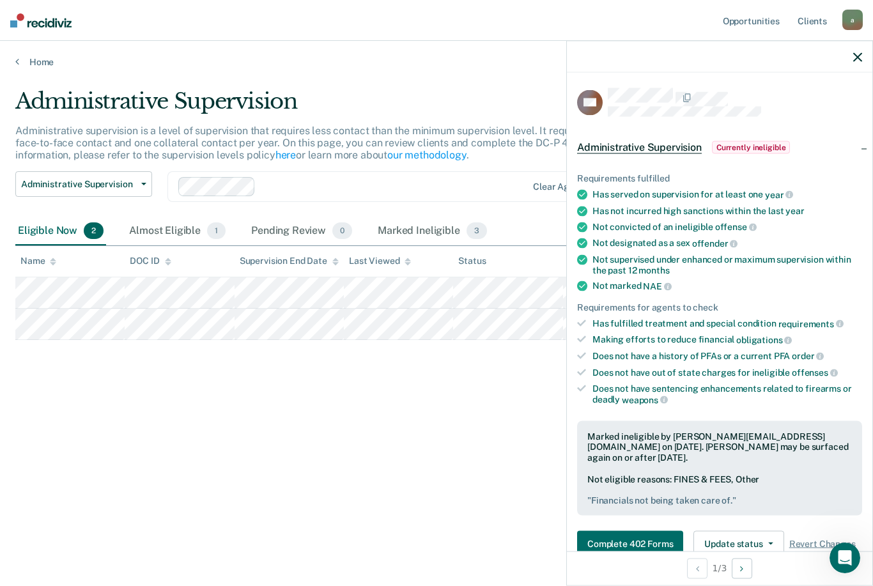
click at [854, 56] on icon "button" at bounding box center [857, 56] width 9 height 9
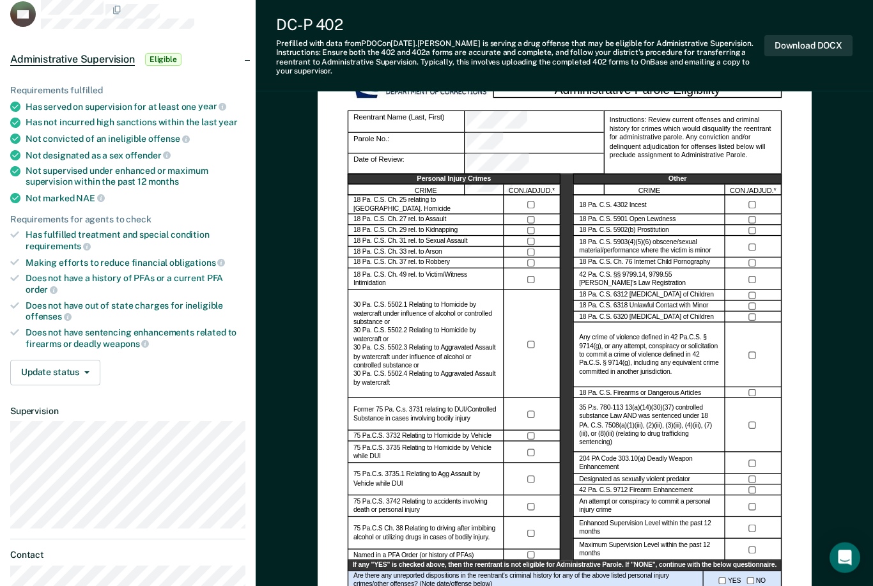
scroll to position [83, 0]
click at [89, 364] on button "Update status" at bounding box center [55, 373] width 90 height 26
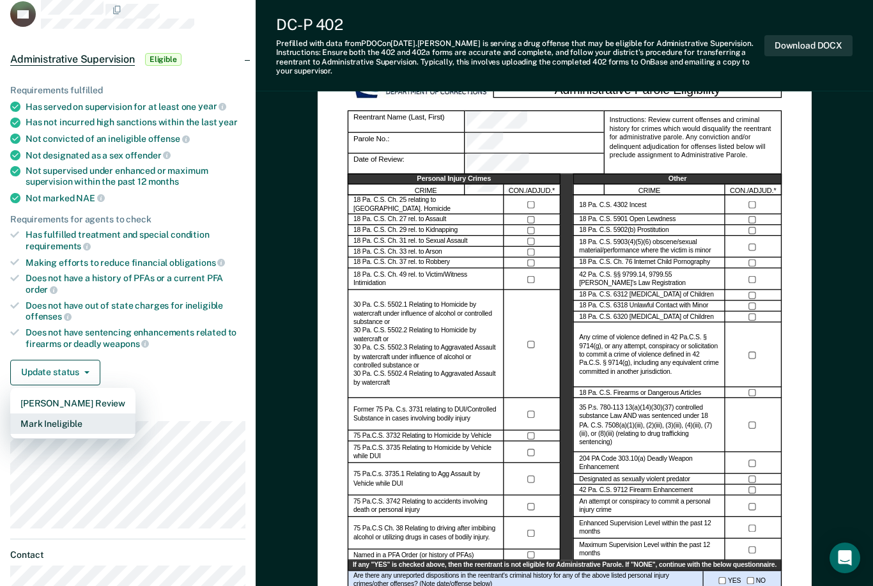
click at [118, 413] on button "Mark Ineligible" at bounding box center [72, 423] width 125 height 20
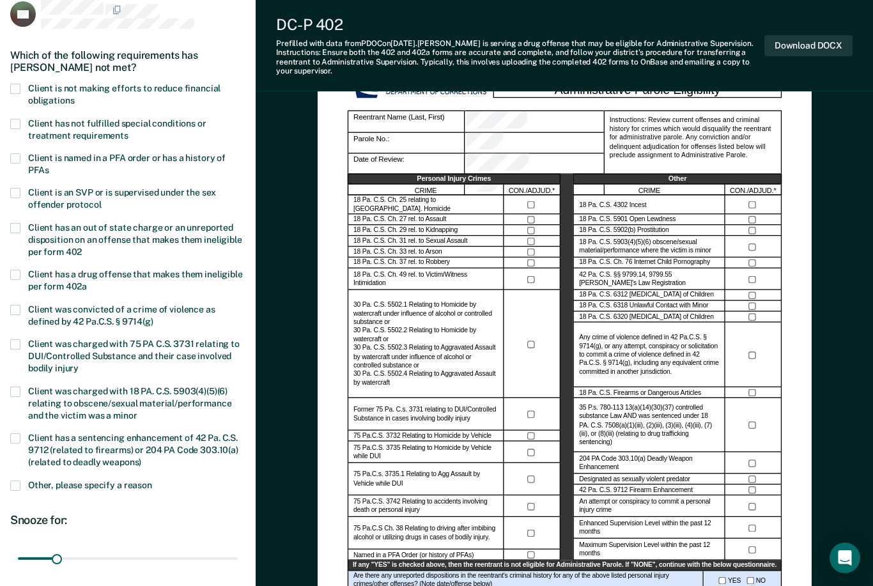
click at [166, 88] on span "Client is not making efforts to reduce financial obligations" at bounding box center [124, 94] width 192 height 22
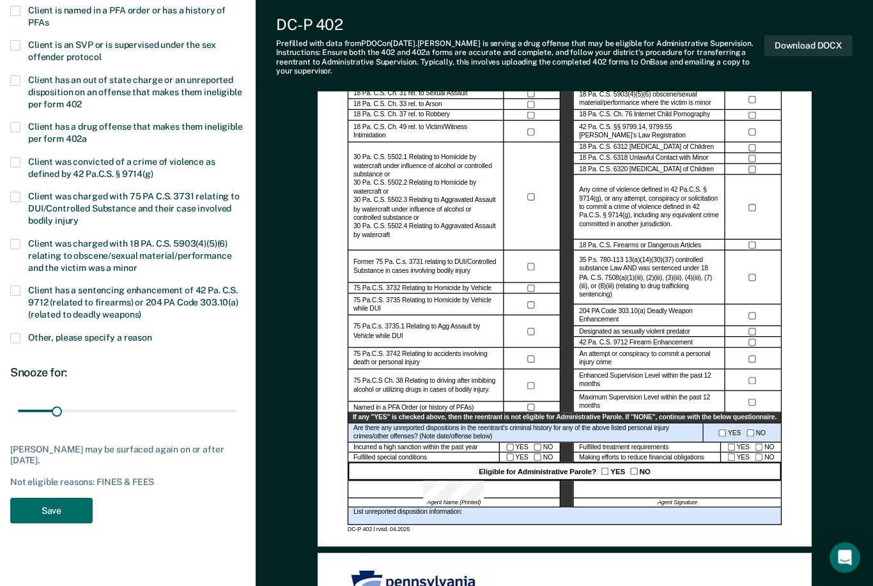
scroll to position [279, 0]
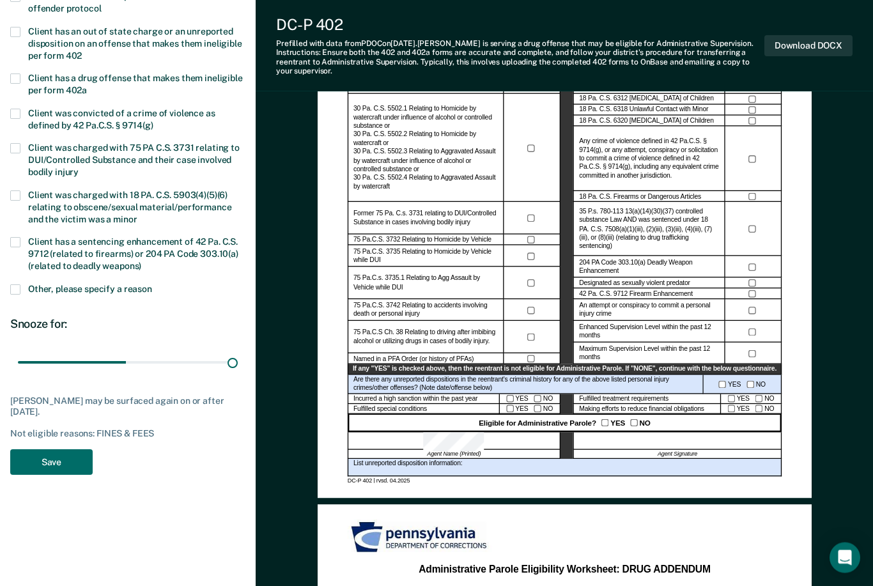
type input "180"
click at [73, 451] on button "Save" at bounding box center [51, 462] width 82 height 26
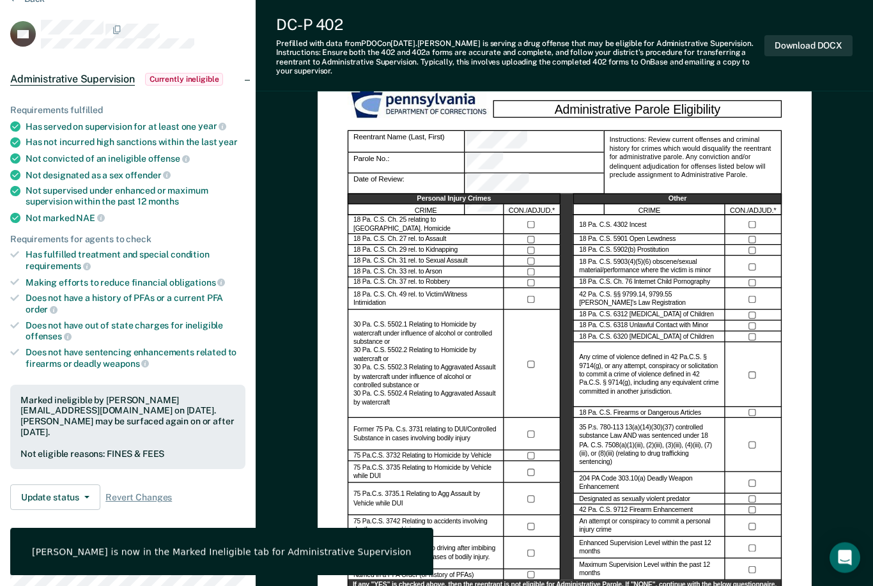
scroll to position [0, 0]
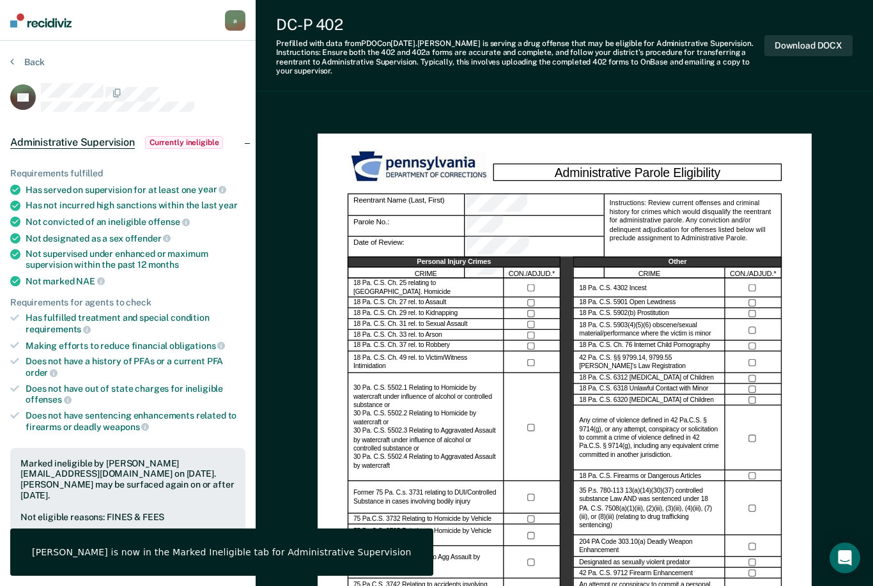
click at [22, 66] on button "Back" at bounding box center [27, 61] width 34 height 11
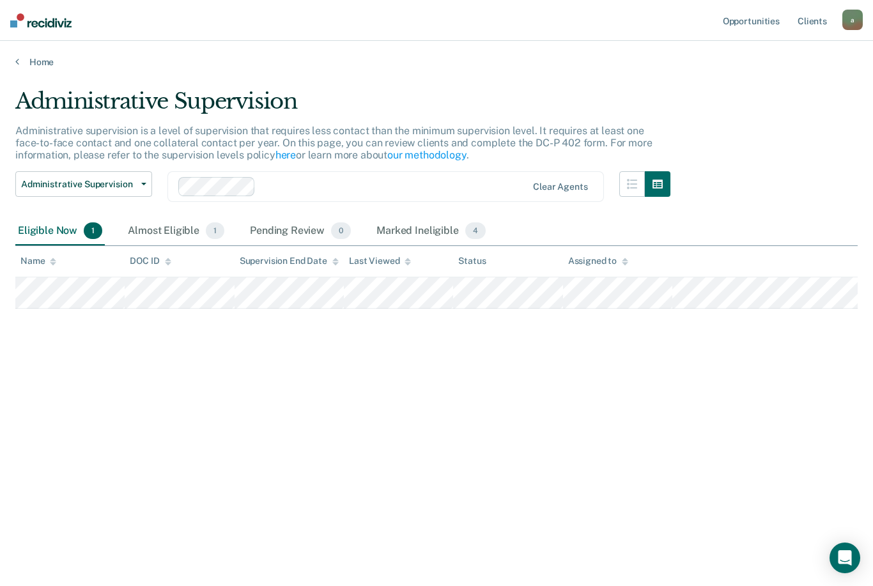
click at [181, 231] on div "Almost Eligible 1" at bounding box center [176, 231] width 102 height 28
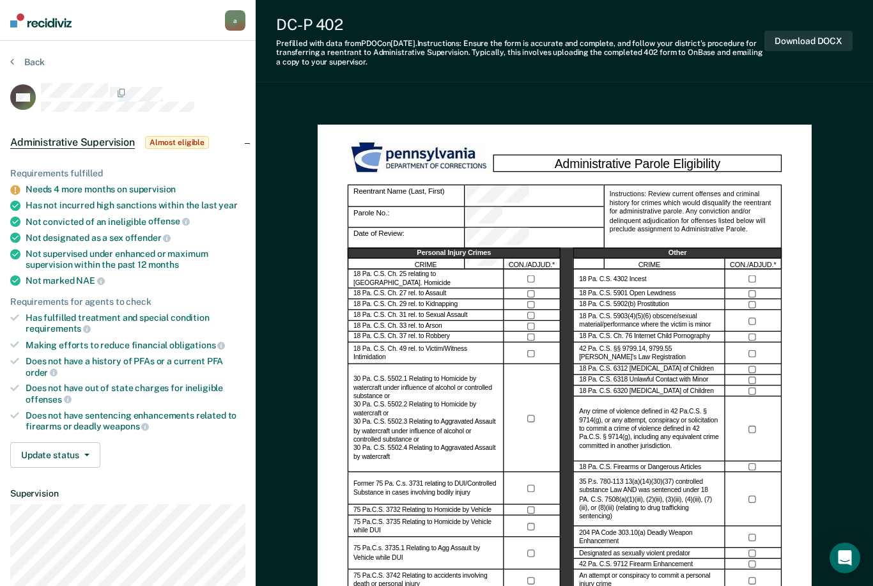
click at [40, 64] on button "Back" at bounding box center [27, 61] width 34 height 11
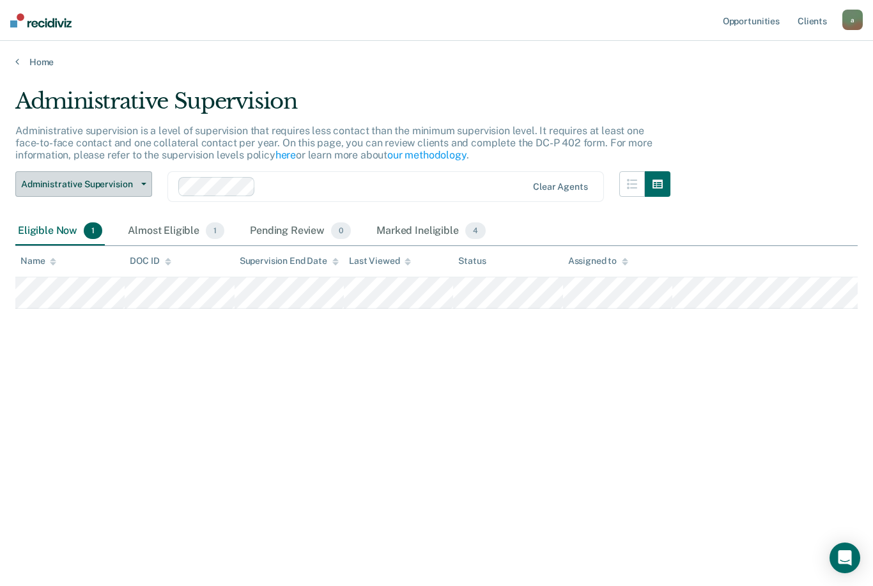
click at [142, 180] on button "Administrative Supervision" at bounding box center [83, 184] width 137 height 26
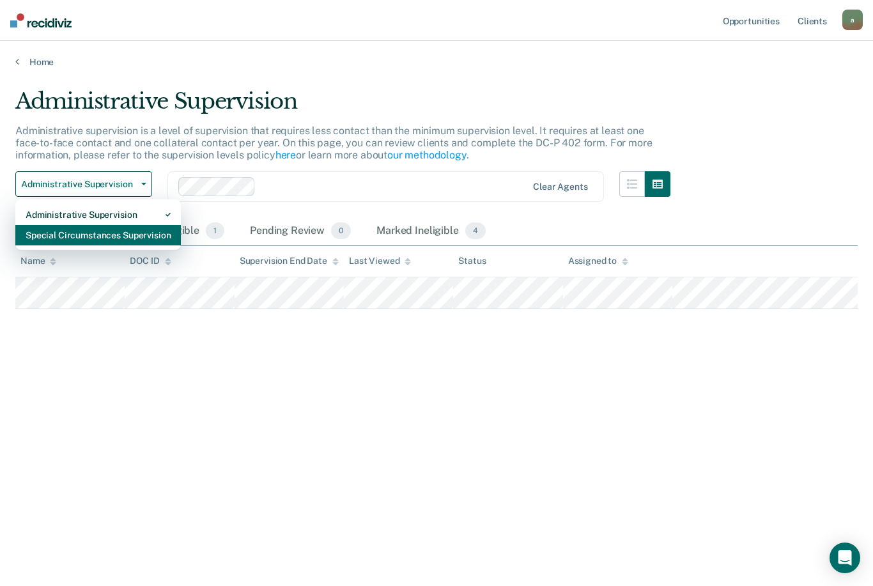
click at [130, 236] on div "Special Circumstances Supervision" at bounding box center [98, 235] width 145 height 20
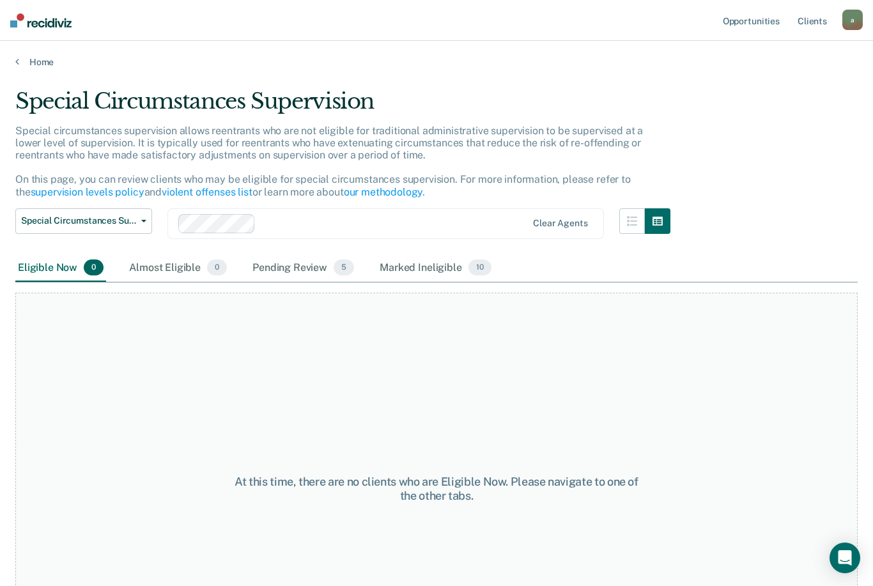
click at [316, 269] on div "Pending Review 5" at bounding box center [303, 268] width 107 height 28
